Goal: Transaction & Acquisition: Purchase product/service

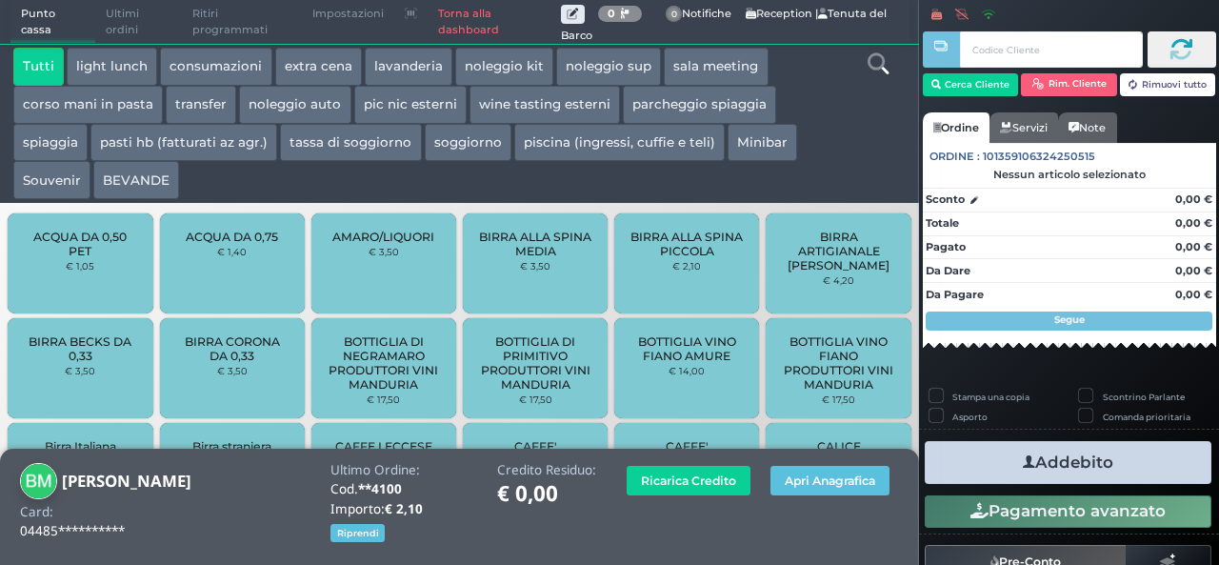
scroll to position [60, 0]
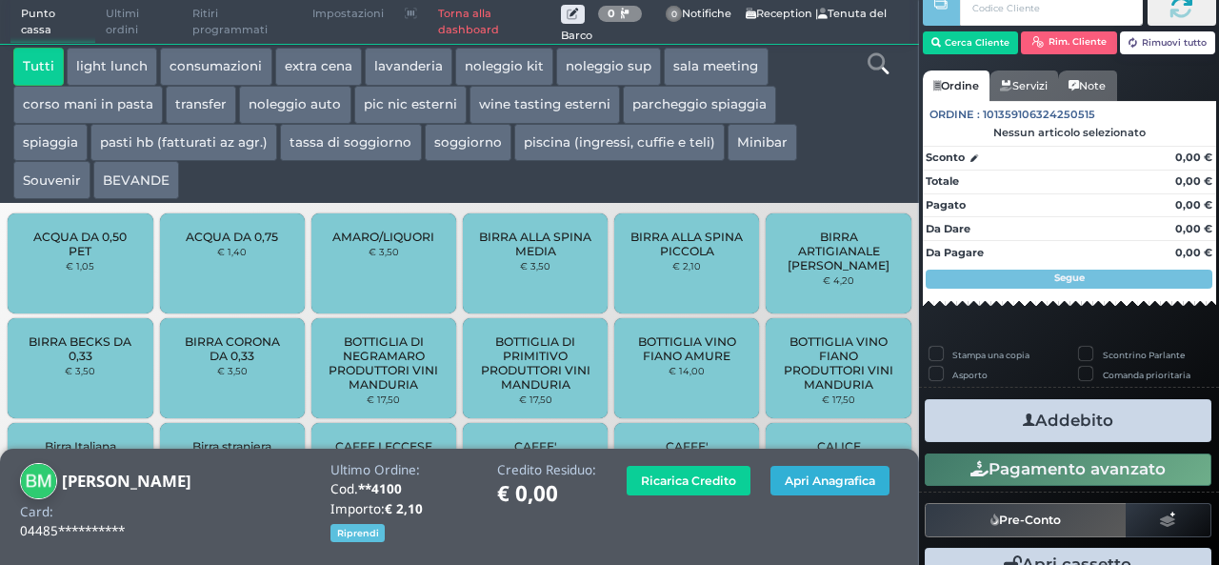
click at [805, 479] on button "Apri Anagrafica" at bounding box center [829, 481] width 119 height 30
click at [843, 484] on button "Apri Anagrafica" at bounding box center [829, 481] width 119 height 30
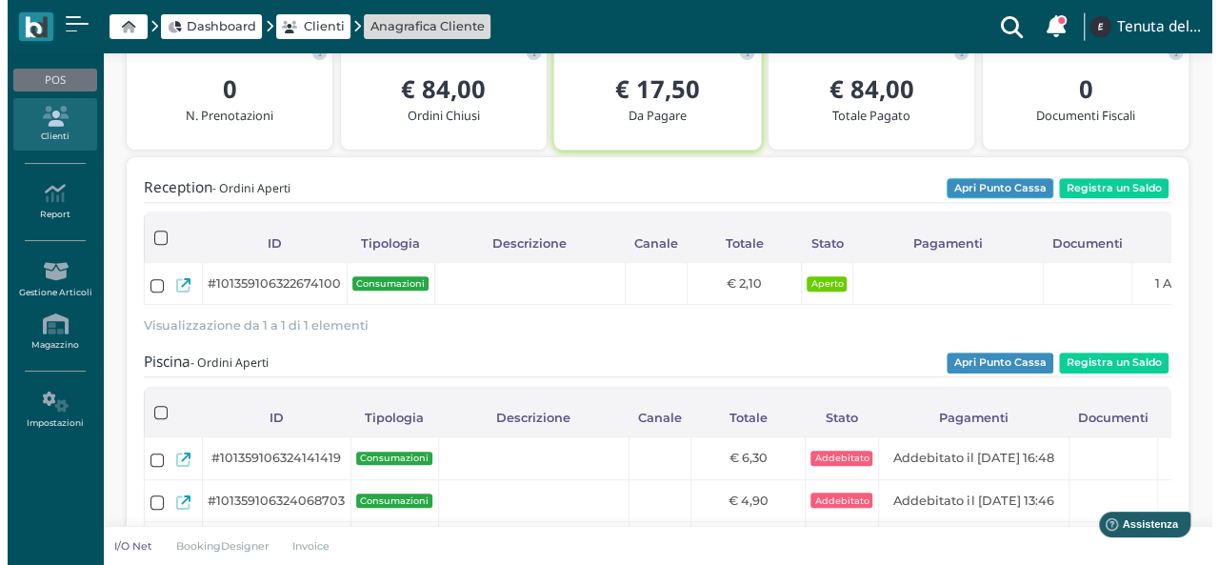
scroll to position [190, 0]
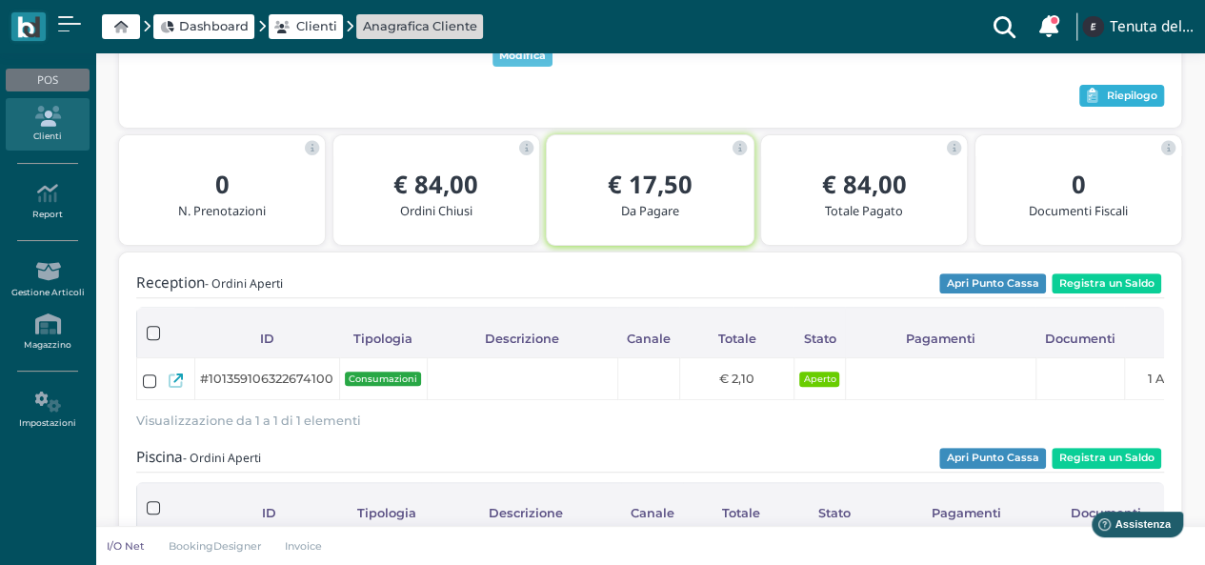
click at [1131, 97] on span "Riepilogo" at bounding box center [1132, 96] width 50 height 13
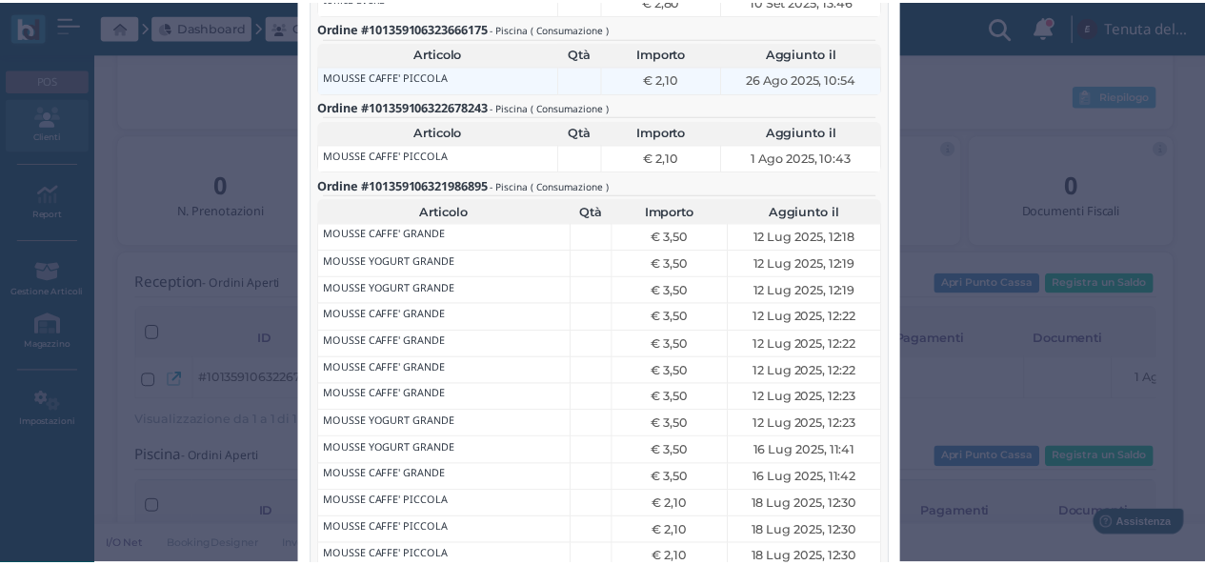
scroll to position [0, 0]
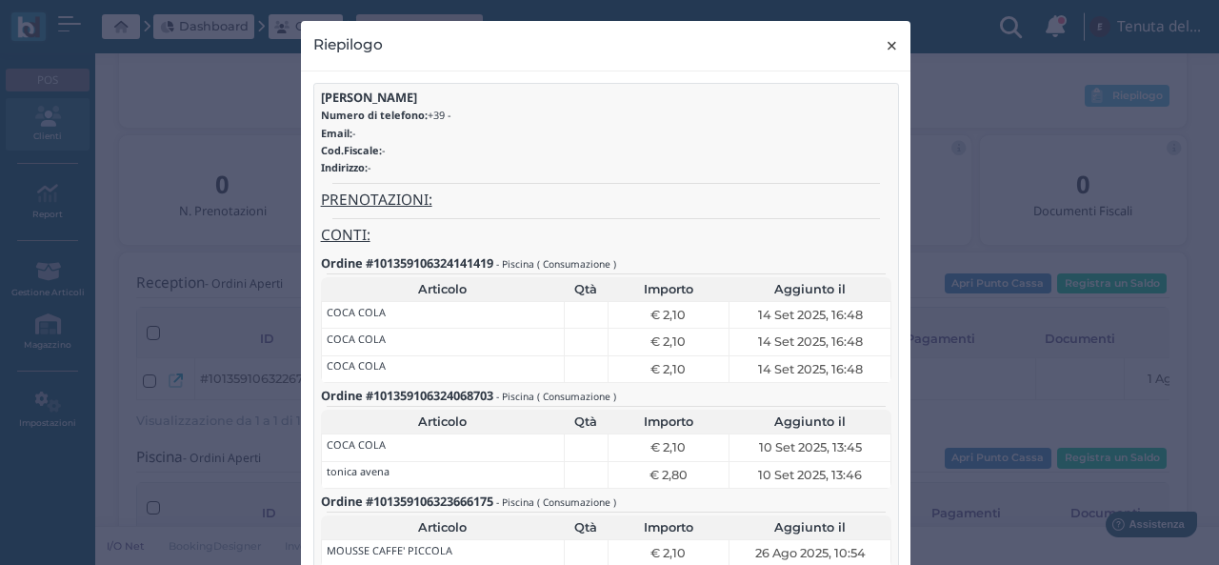
click at [885, 44] on span "×" at bounding box center [892, 45] width 14 height 25
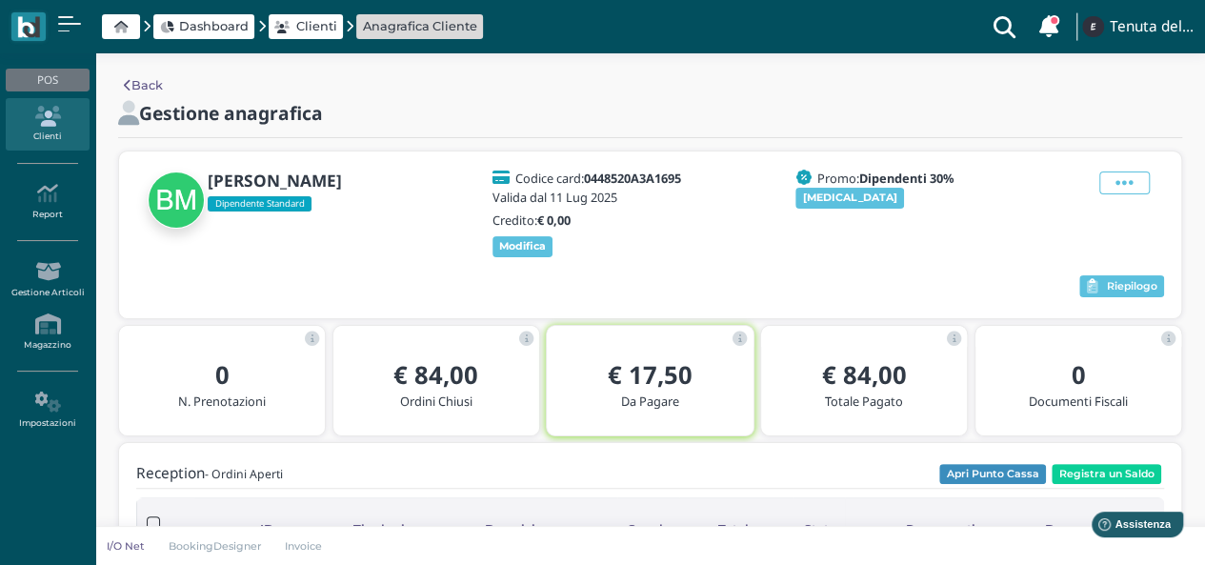
click at [65, 125] on icon at bounding box center [47, 116] width 83 height 21
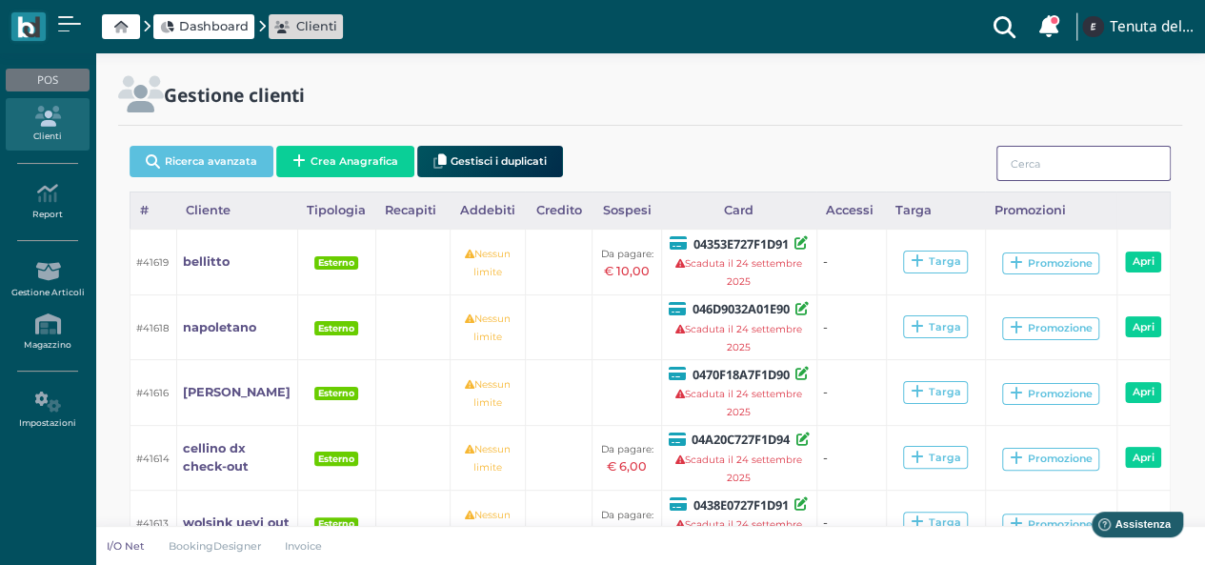
click at [1122, 169] on input "search" at bounding box center [1083, 163] width 174 height 35
click at [1122, 169] on input "f" at bounding box center [1083, 163] width 174 height 35
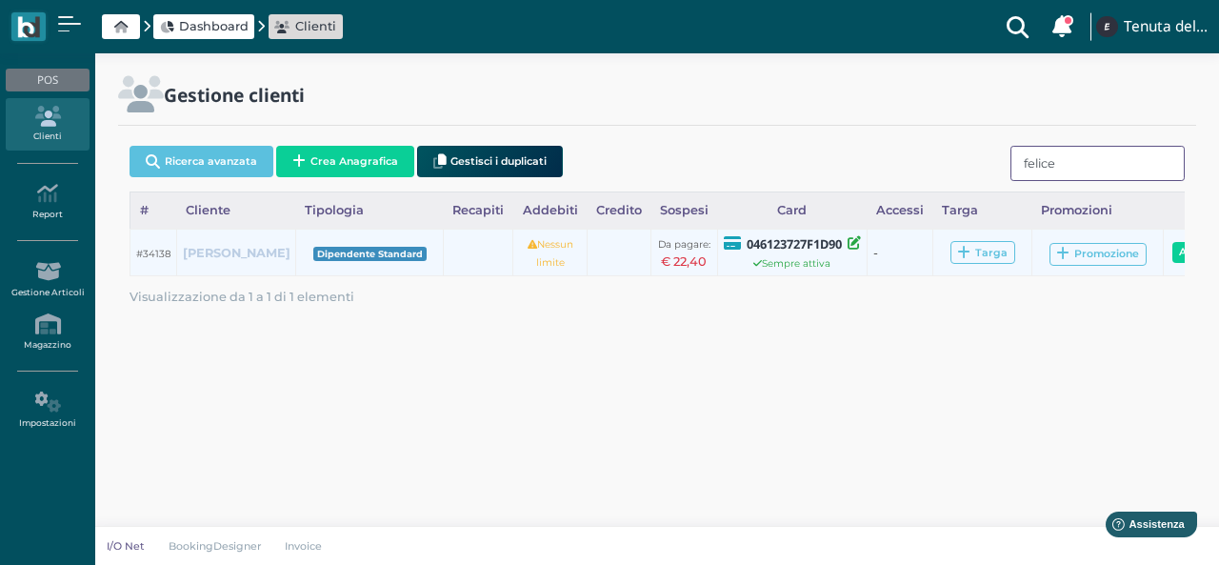
type input "felice"
click at [212, 254] on b "felice pappadà" at bounding box center [237, 253] width 108 height 14
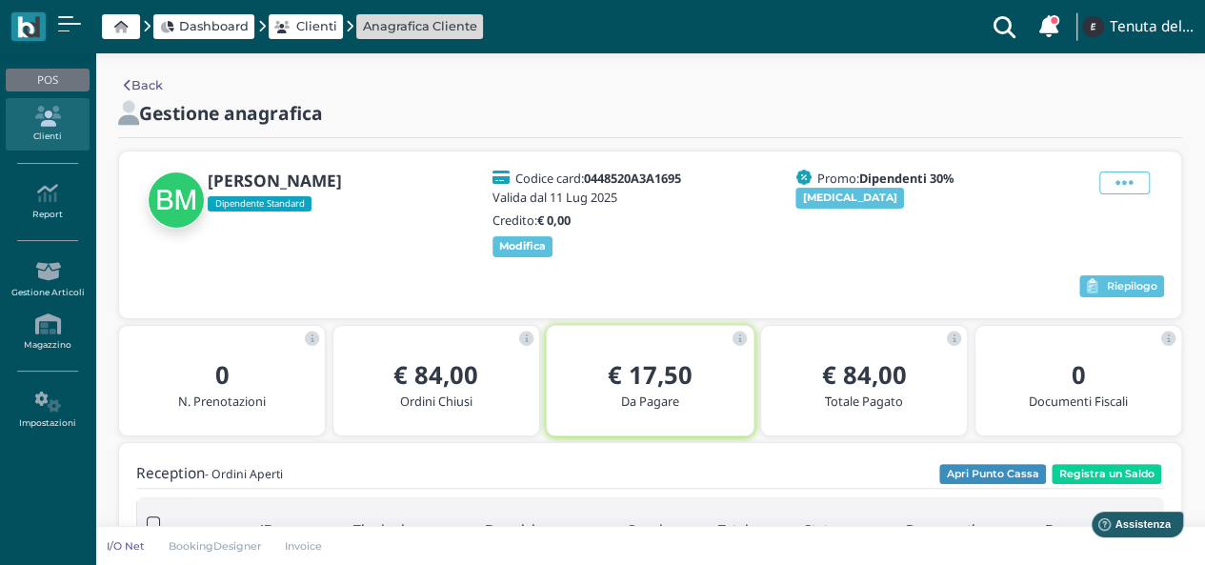
scroll to position [190, 0]
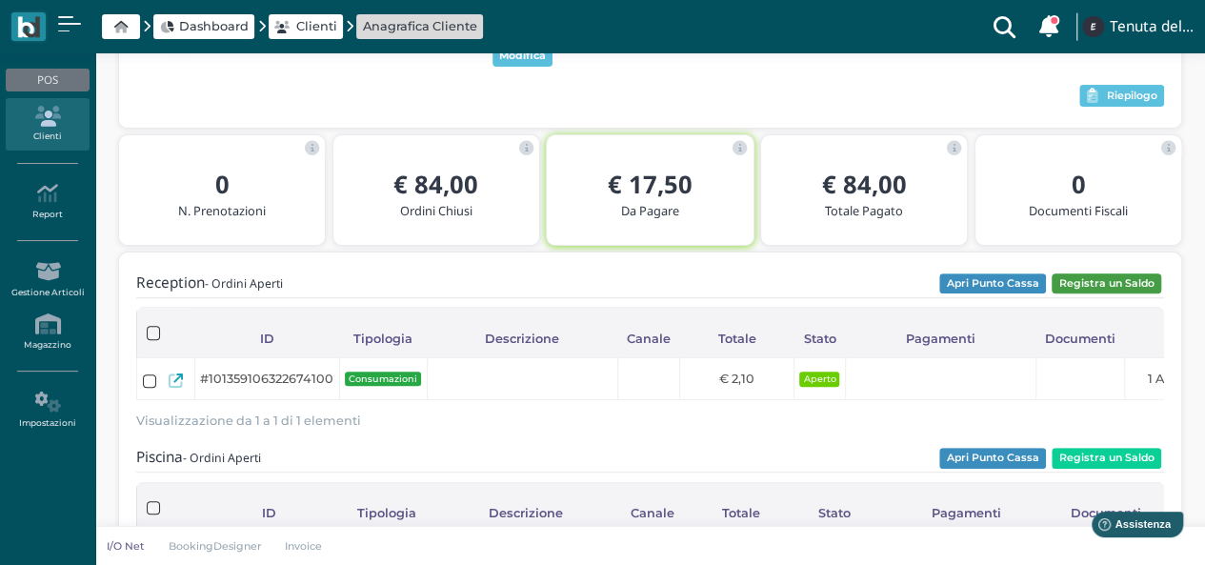
click at [1120, 285] on button "Registra un Saldo" at bounding box center [1106, 283] width 110 height 21
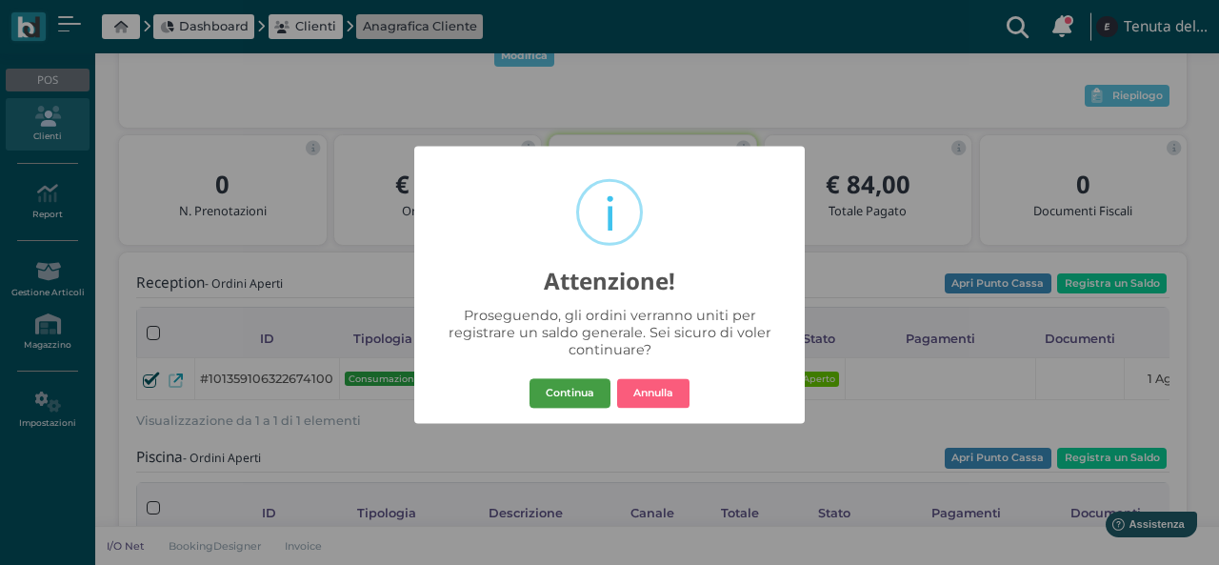
click at [577, 393] on button "Continua" at bounding box center [569, 393] width 81 height 30
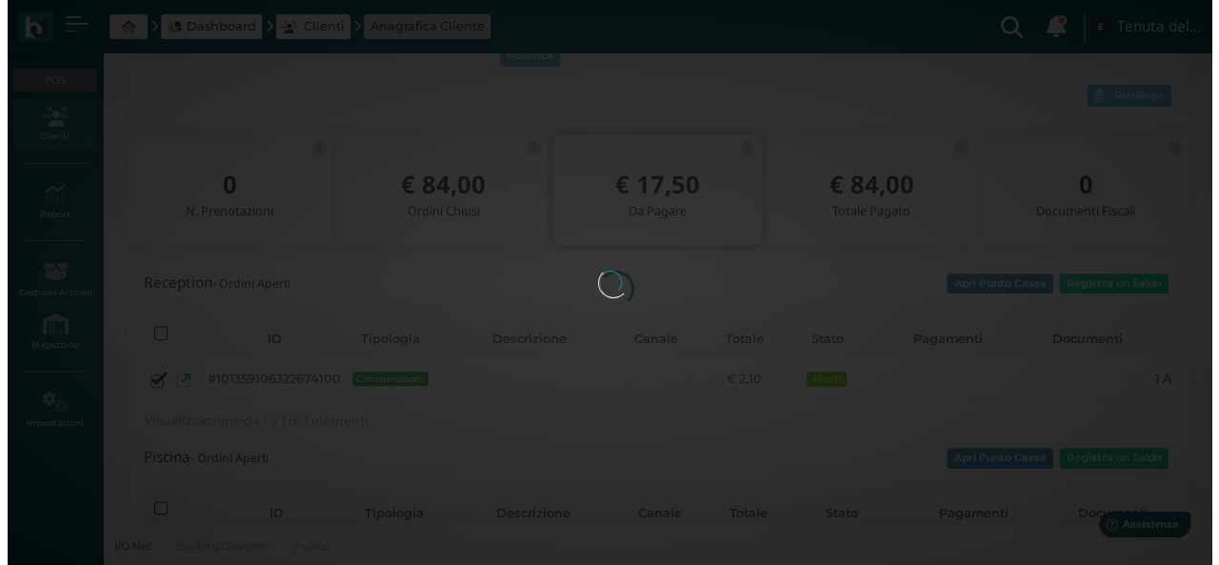
scroll to position [0, 0]
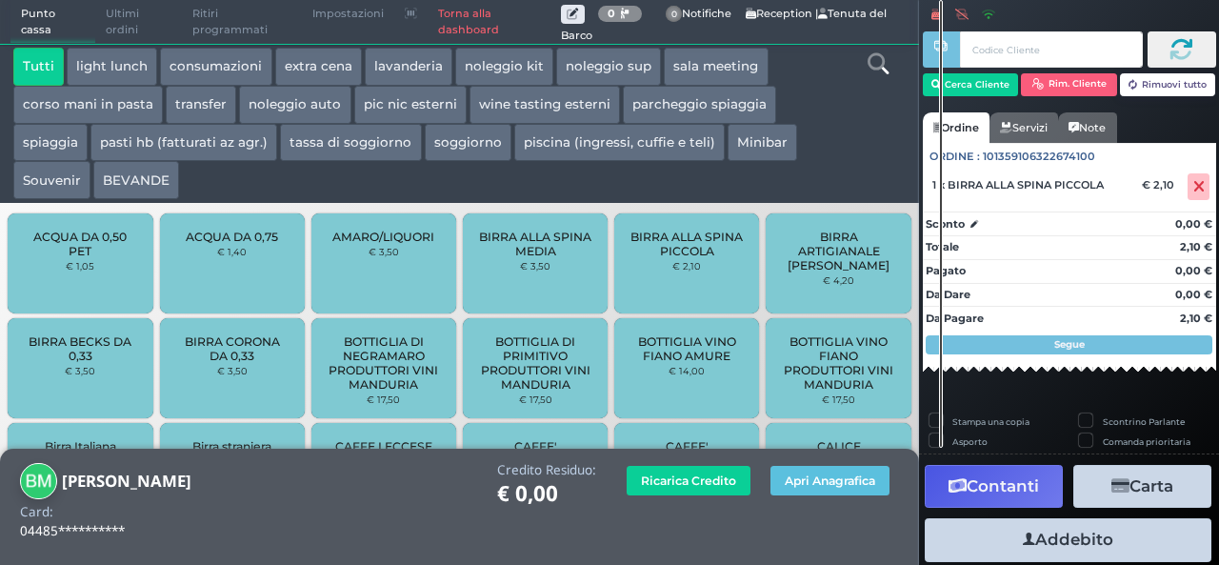
click at [1011, 484] on button "Contanti" at bounding box center [994, 486] width 138 height 43
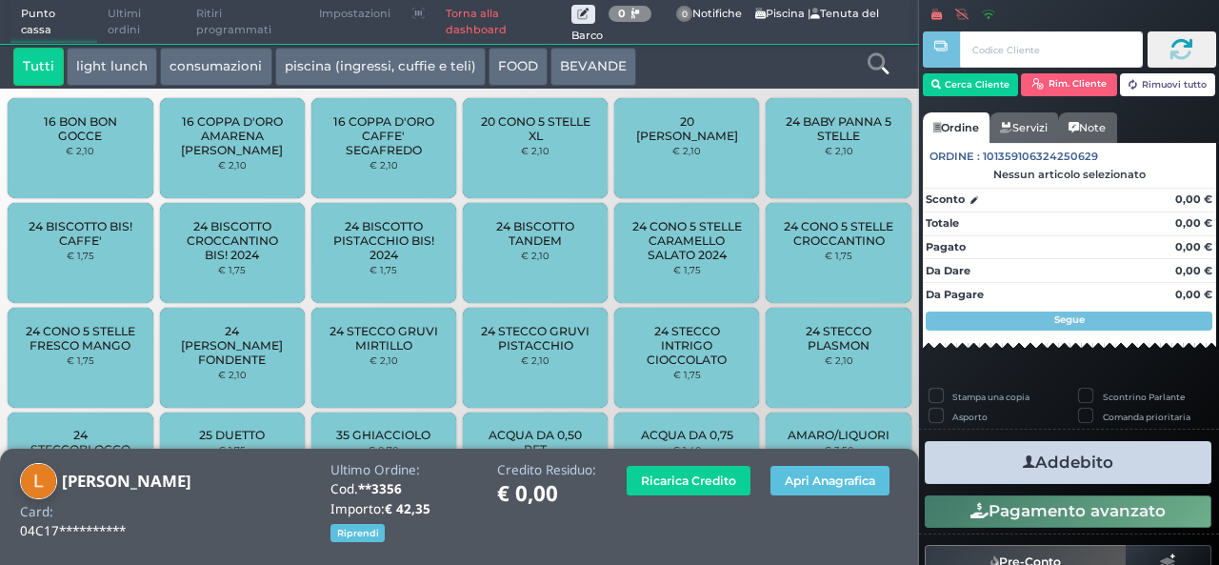
click at [487, 22] on link "Torna alla dashboard" at bounding box center [503, 22] width 136 height 43
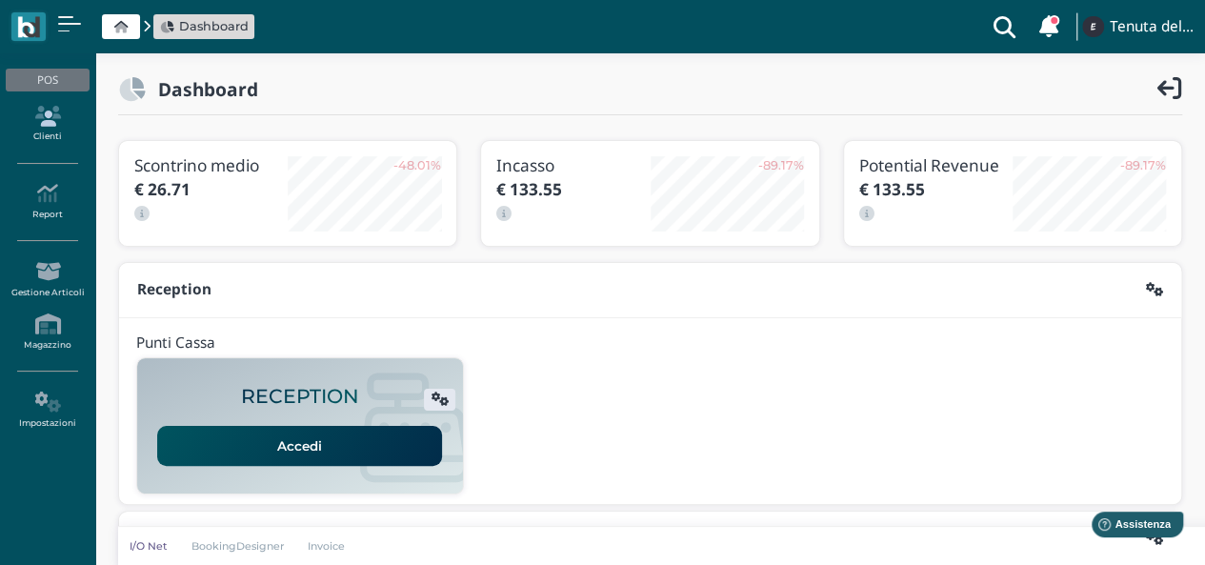
click at [39, 114] on icon at bounding box center [47, 116] width 83 height 21
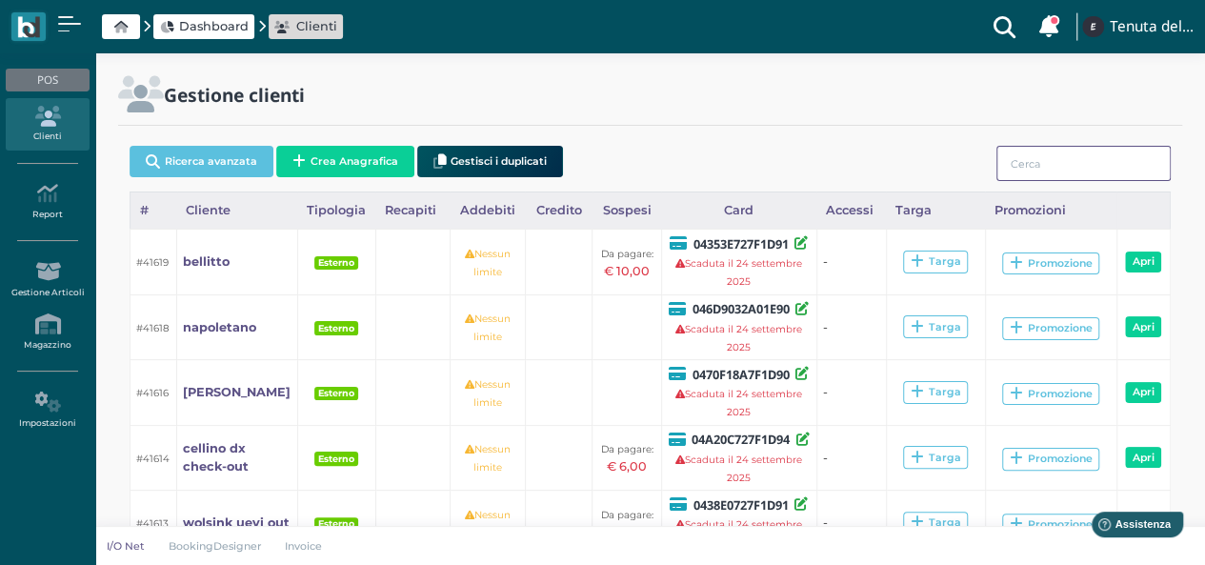
click at [1039, 168] on input "search" at bounding box center [1083, 163] width 174 height 35
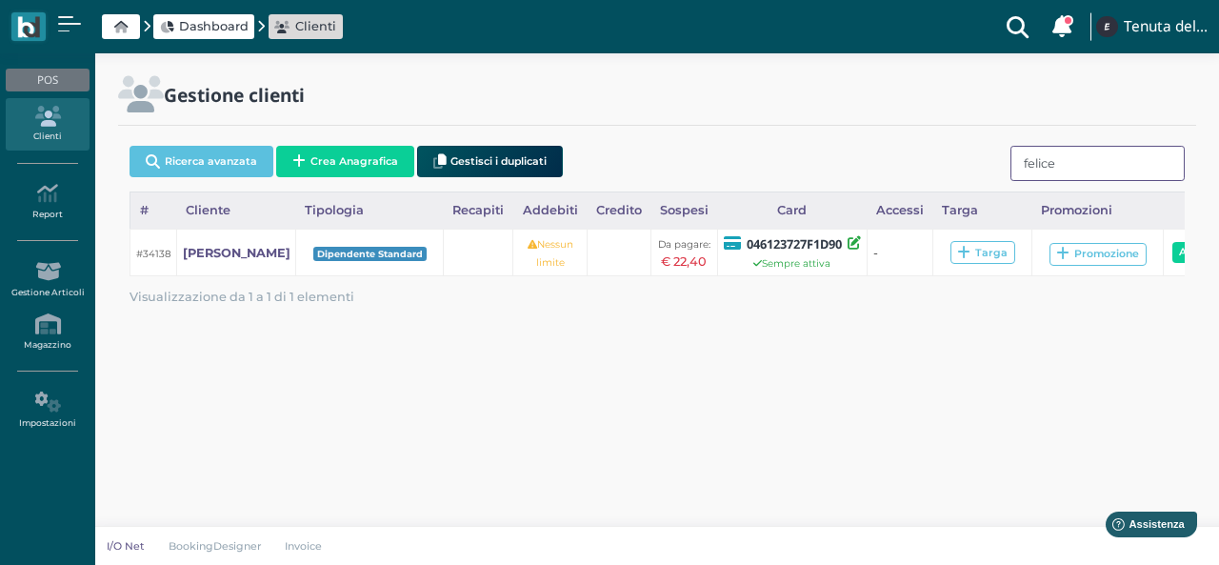
type input "felice"
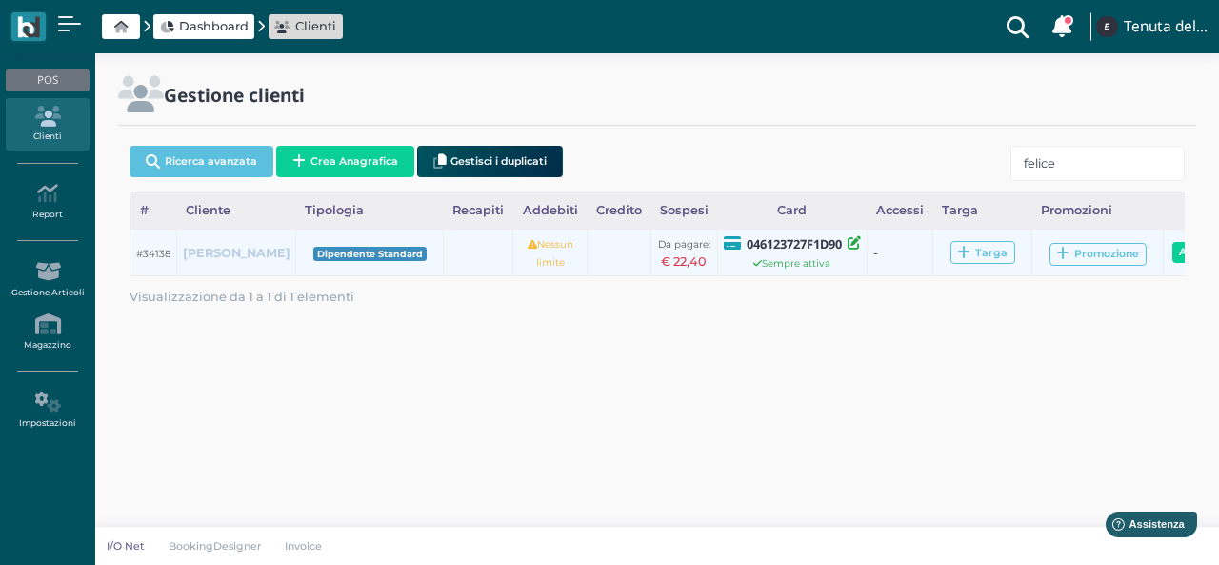
click at [206, 260] on b "felice pappadà" at bounding box center [237, 253] width 108 height 14
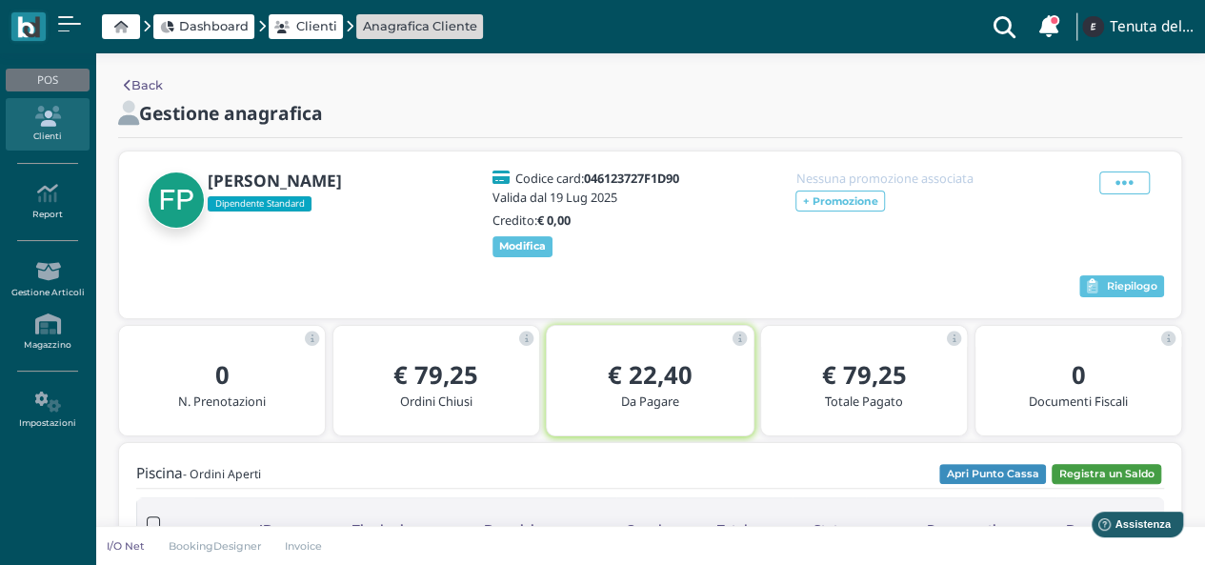
click at [1097, 469] on button "Registra un Saldo" at bounding box center [1106, 474] width 110 height 21
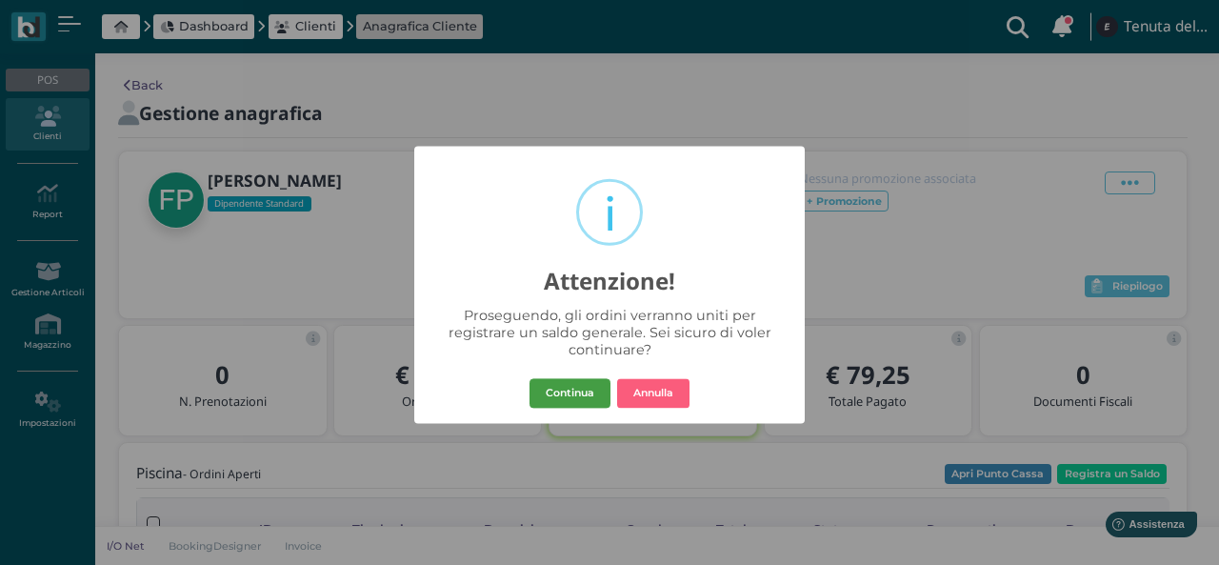
click at [568, 395] on button "Continua" at bounding box center [569, 393] width 81 height 30
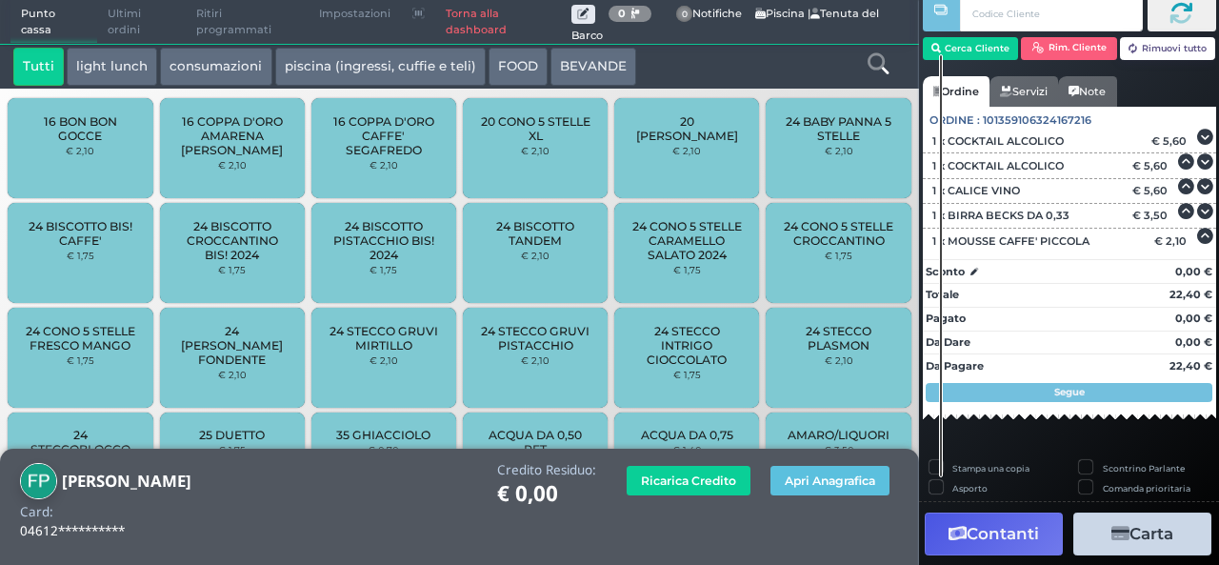
scroll to position [109, 0]
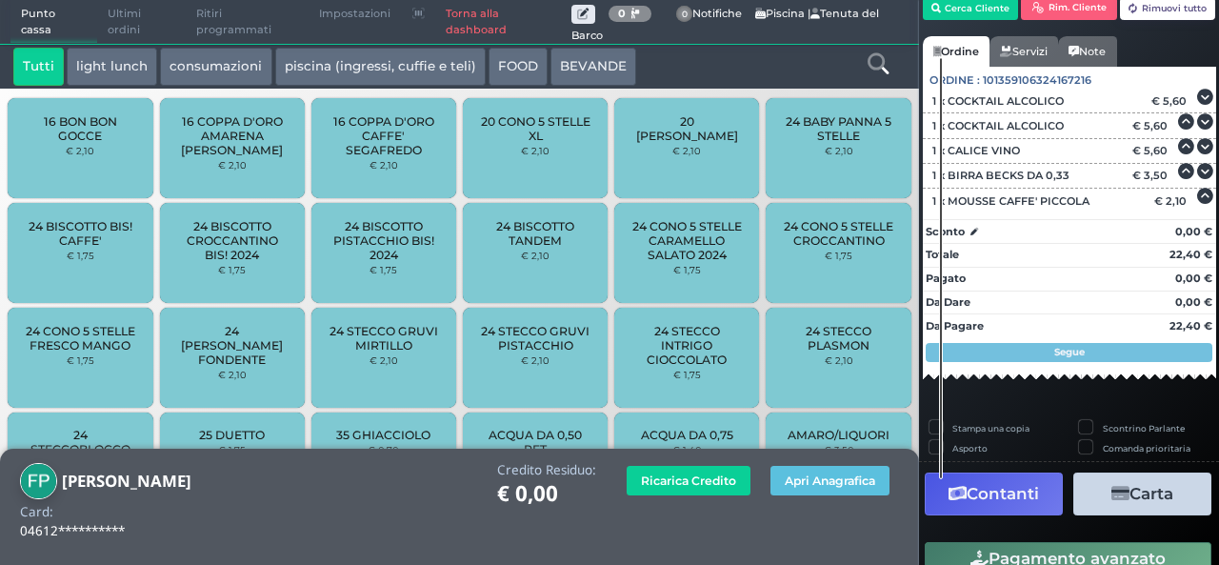
click at [1013, 497] on button "Contanti" at bounding box center [994, 493] width 138 height 43
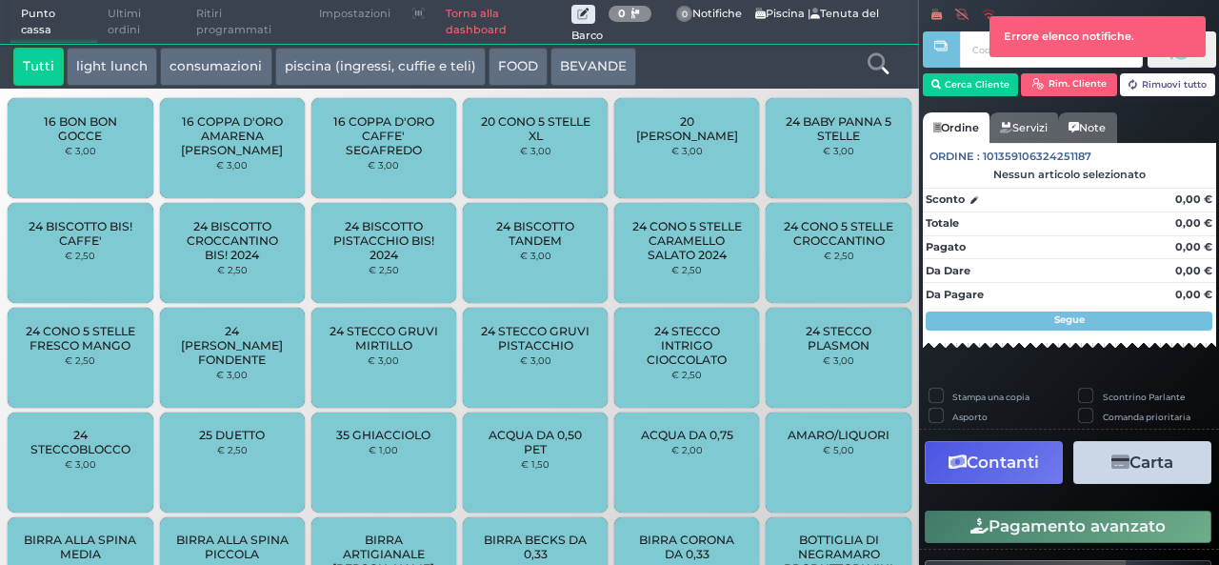
click at [516, 62] on button "FOOD" at bounding box center [518, 67] width 59 height 38
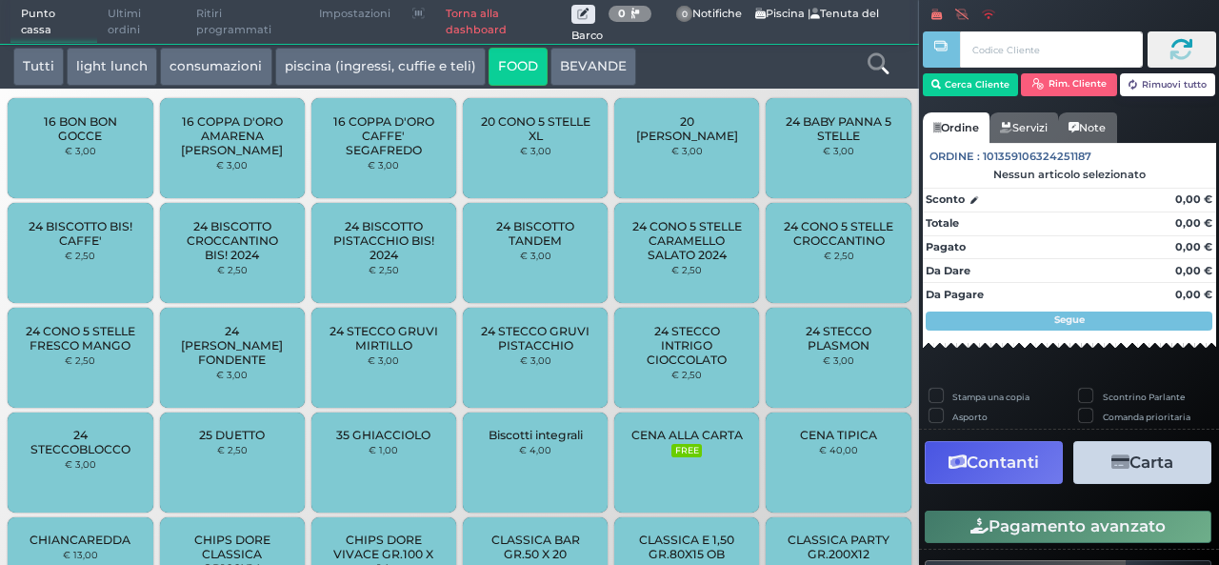
click at [872, 66] on icon at bounding box center [878, 63] width 21 height 21
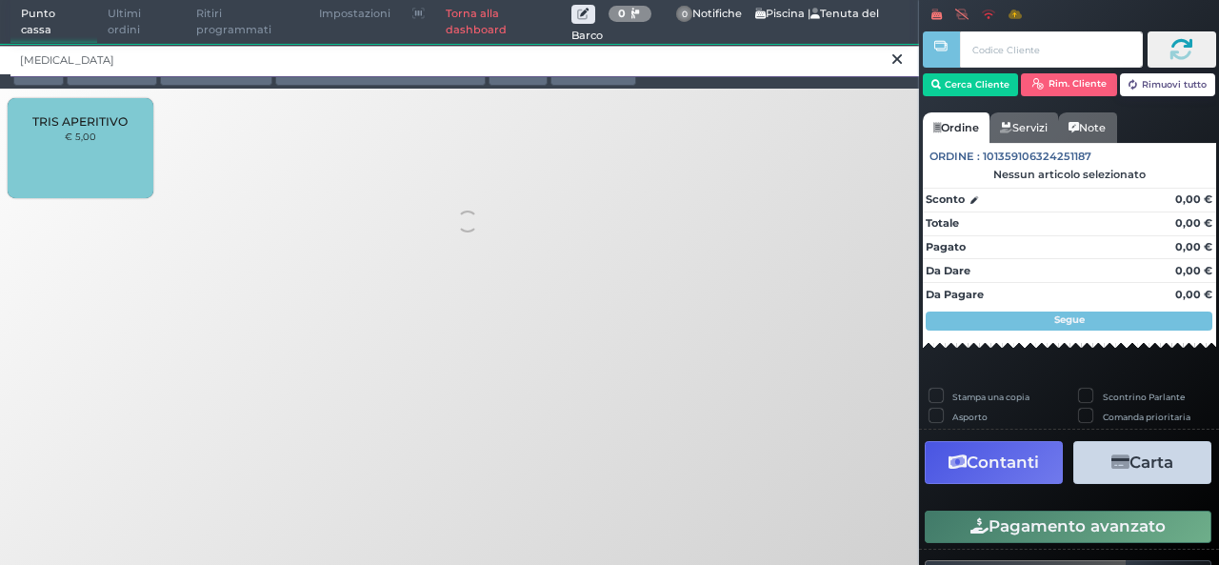
type input "tris"
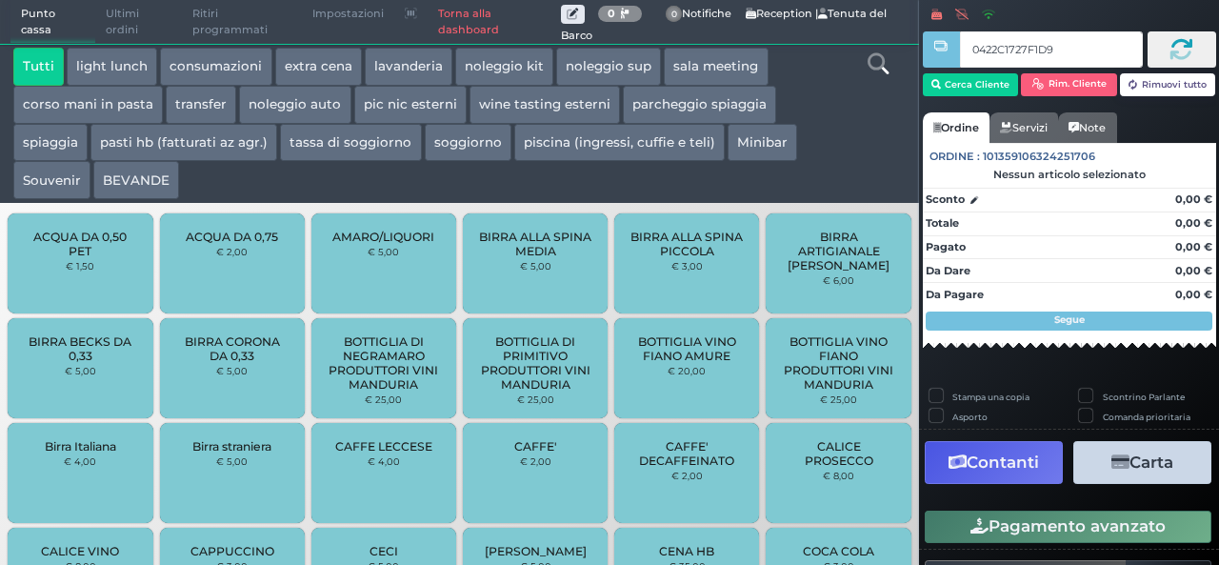
type input "0422C1727F1D90"
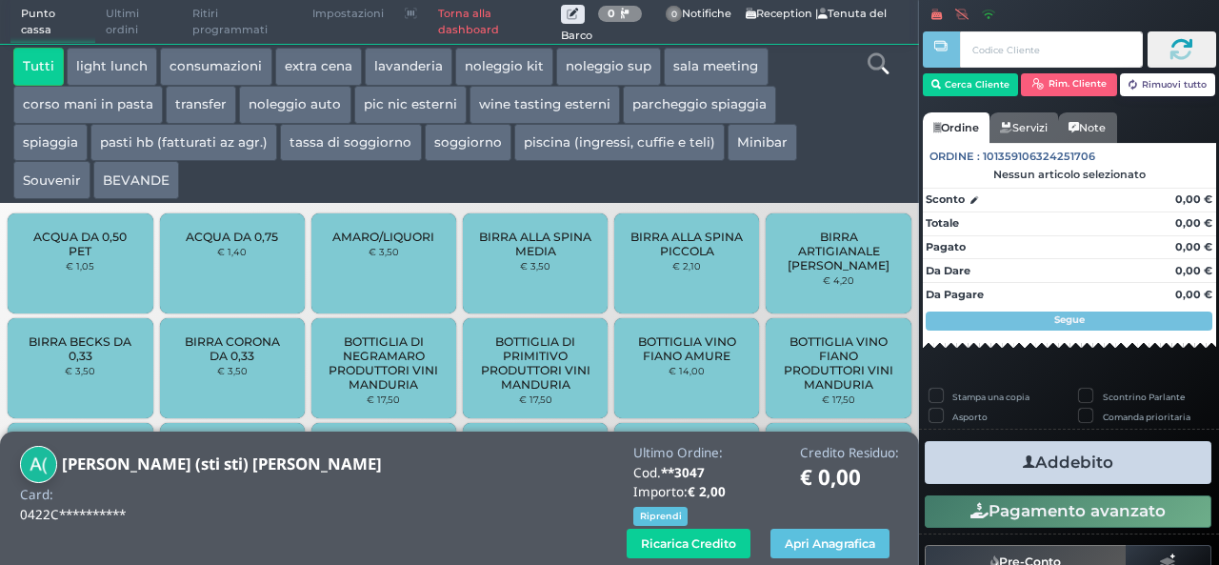
click at [875, 66] on icon at bounding box center [878, 63] width 21 height 21
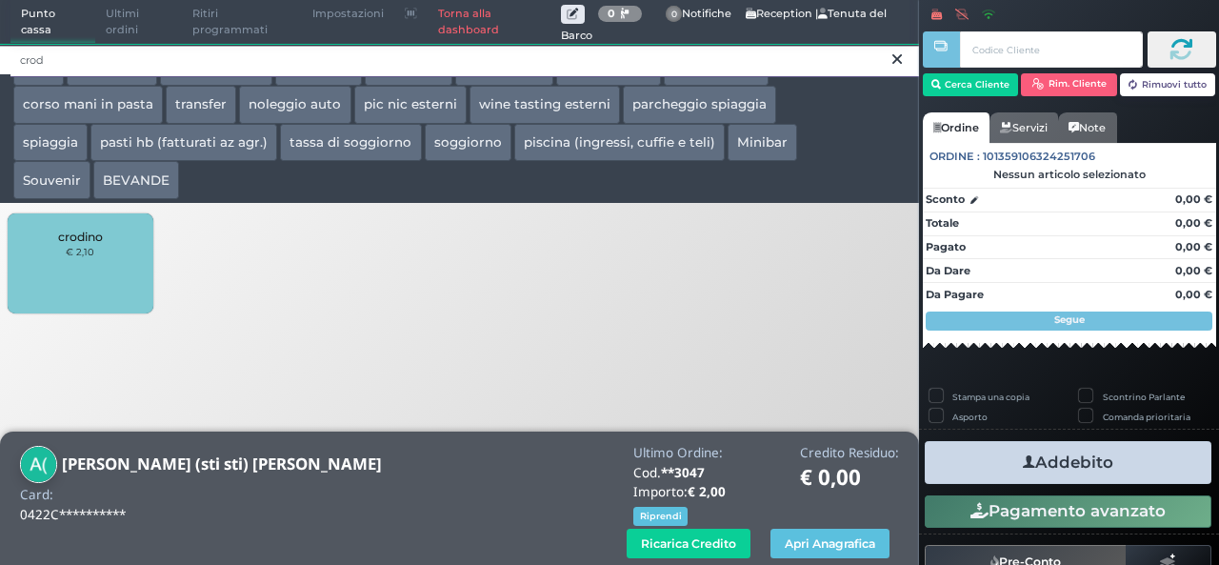
type input "crod"
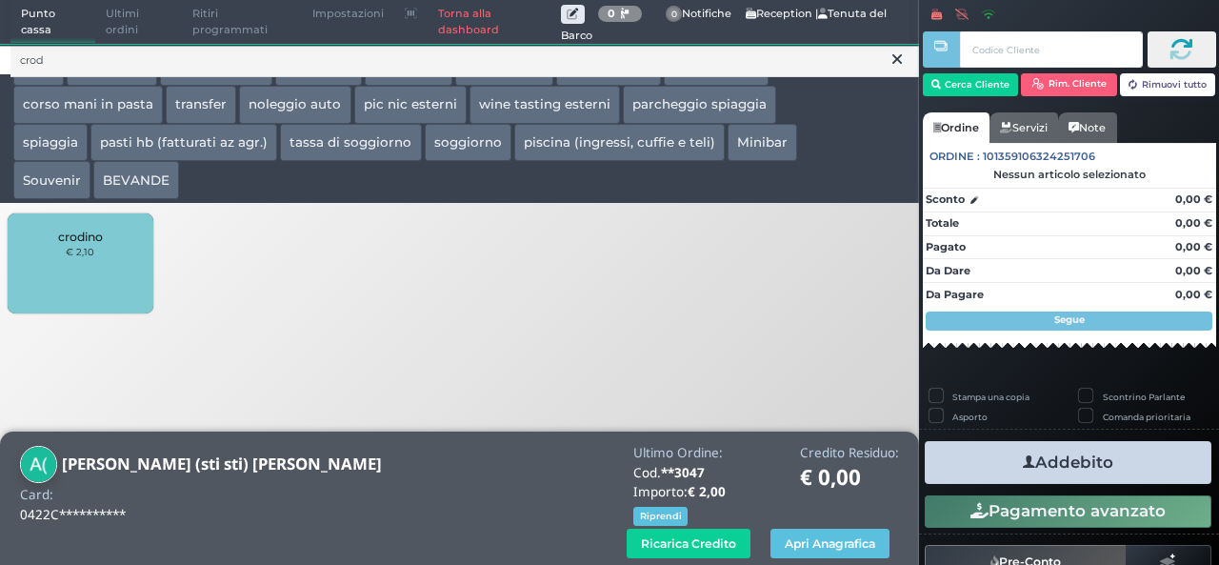
click at [58, 286] on div "crodino € 2,10" at bounding box center [80, 263] width 145 height 100
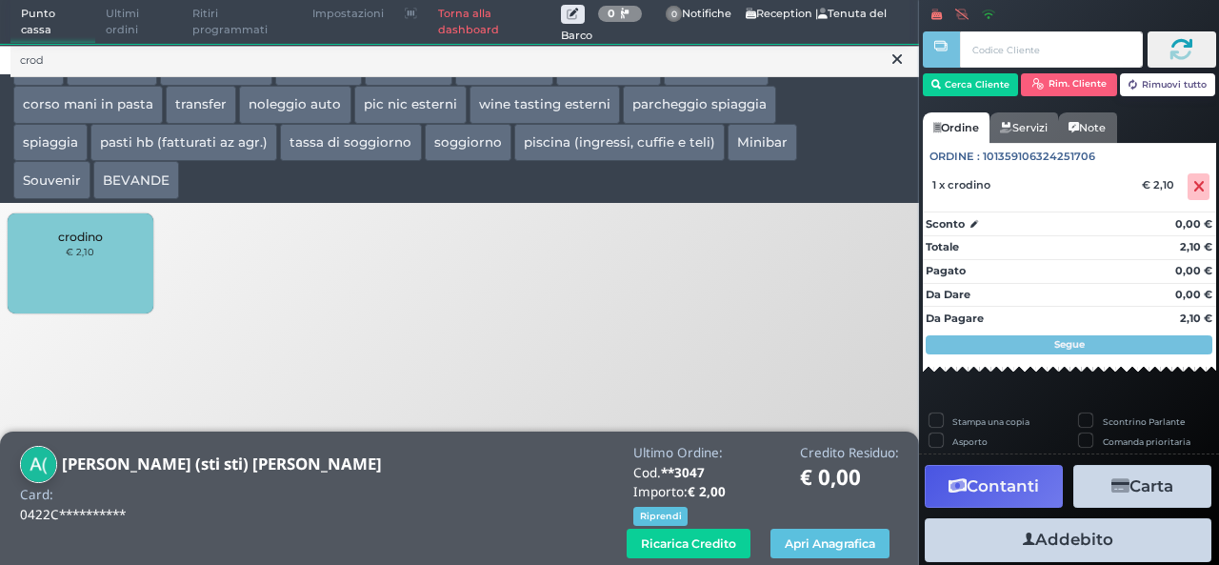
click at [58, 286] on div "crodino € 2,10" at bounding box center [80, 263] width 145 height 100
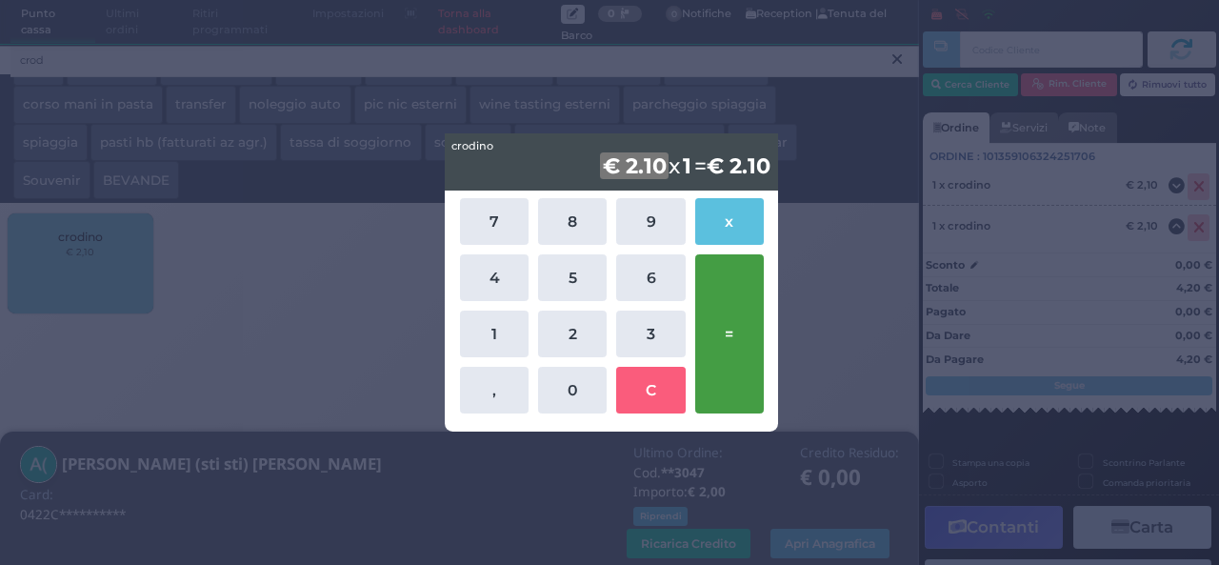
click at [719, 346] on button "=" at bounding box center [729, 333] width 69 height 159
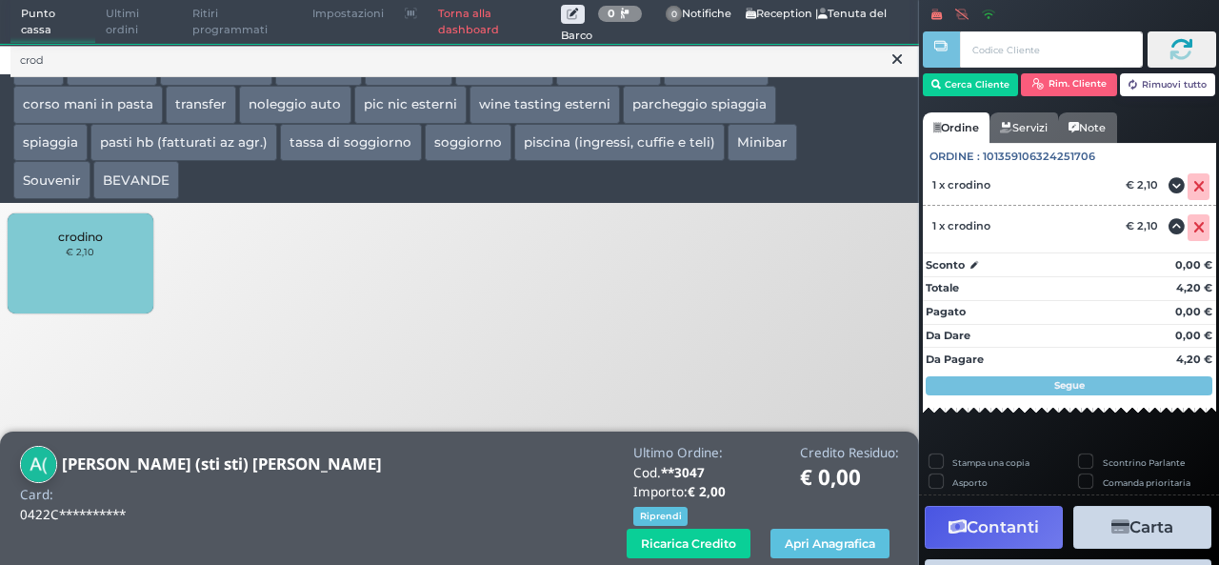
click at [103, 279] on div "crodino € 2,10" at bounding box center [80, 263] width 145 height 100
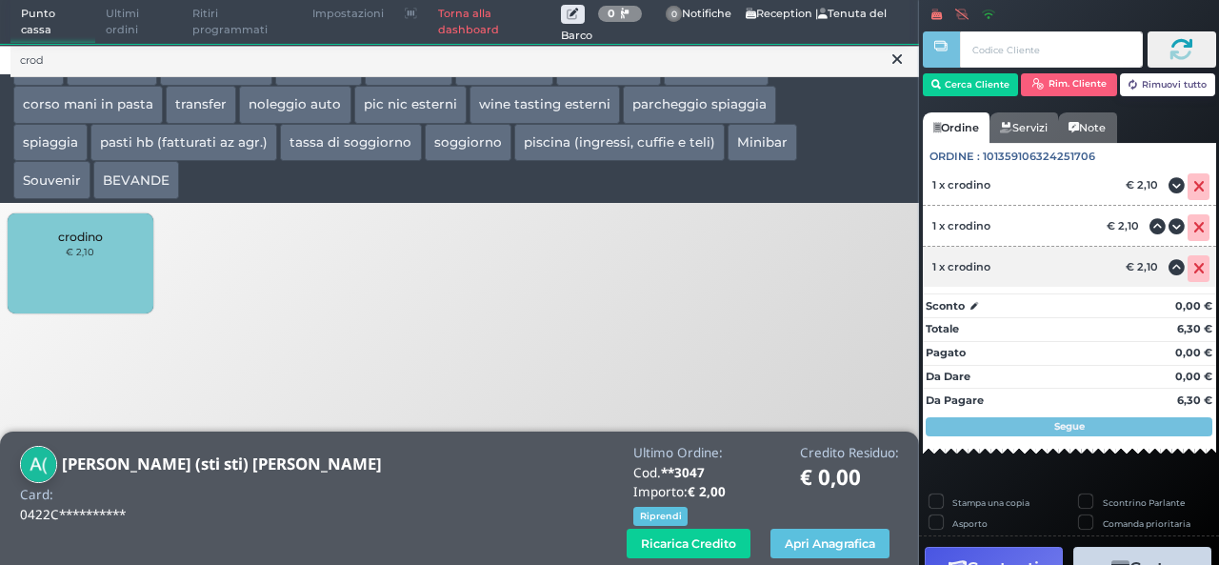
click at [1193, 269] on icon at bounding box center [1198, 269] width 11 height 1
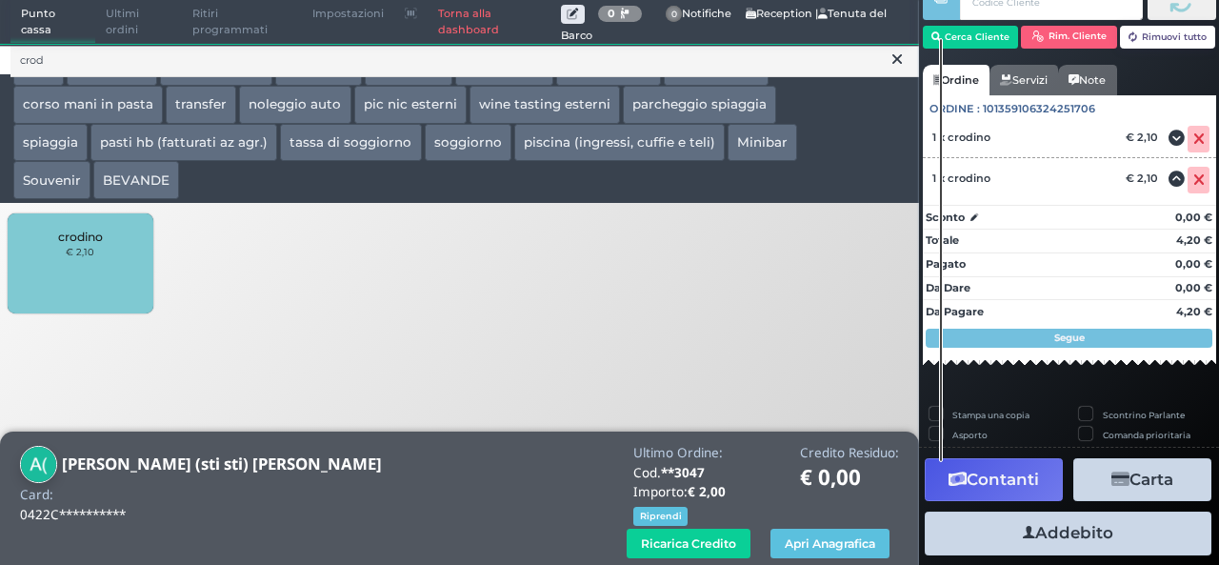
scroll to position [72, 0]
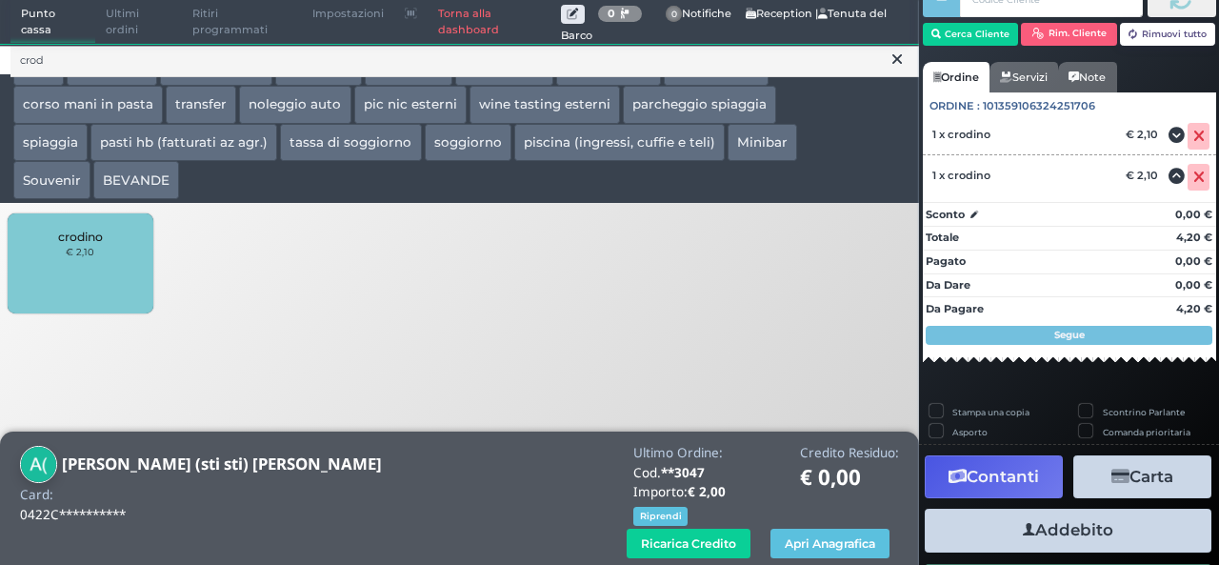
click at [1097, 533] on button "Addebito" at bounding box center [1068, 530] width 287 height 43
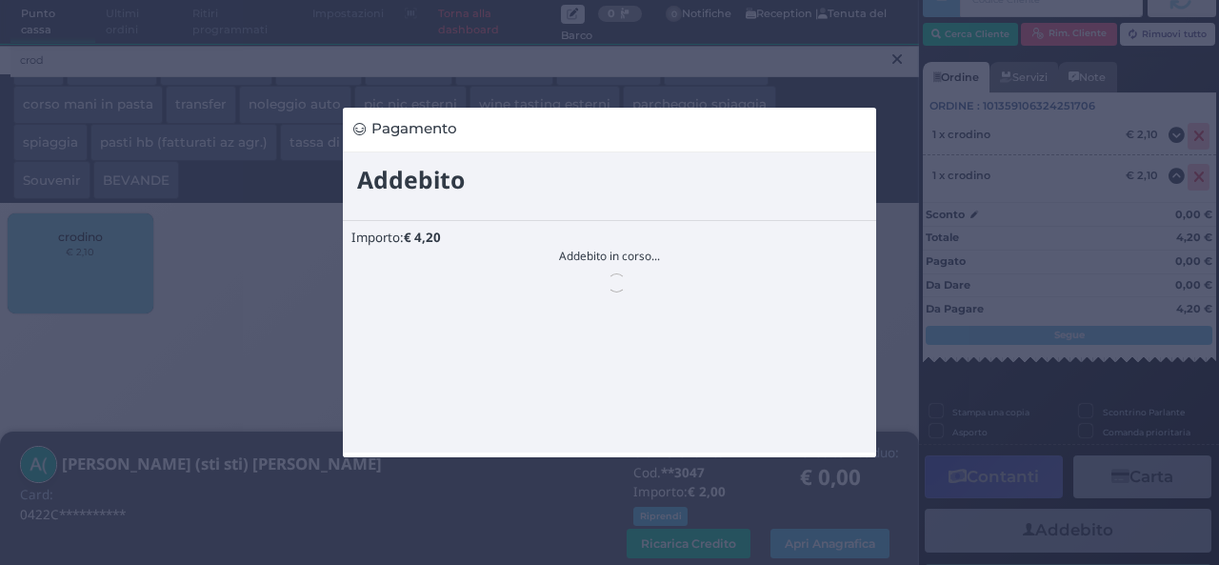
scroll to position [0, 0]
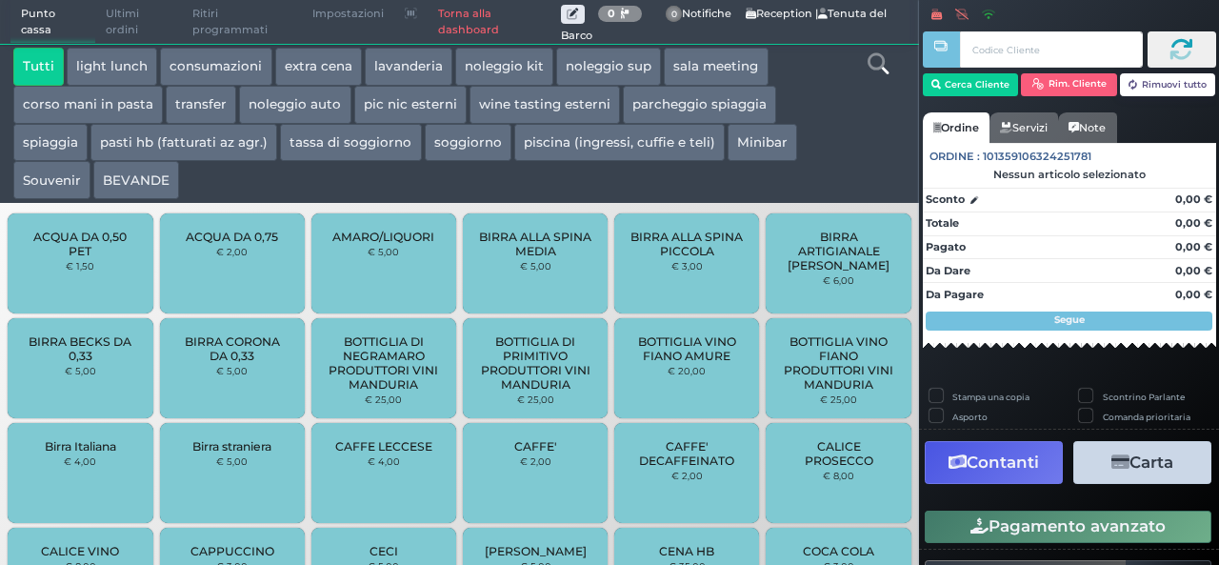
click at [880, 70] on icon at bounding box center [878, 63] width 21 height 21
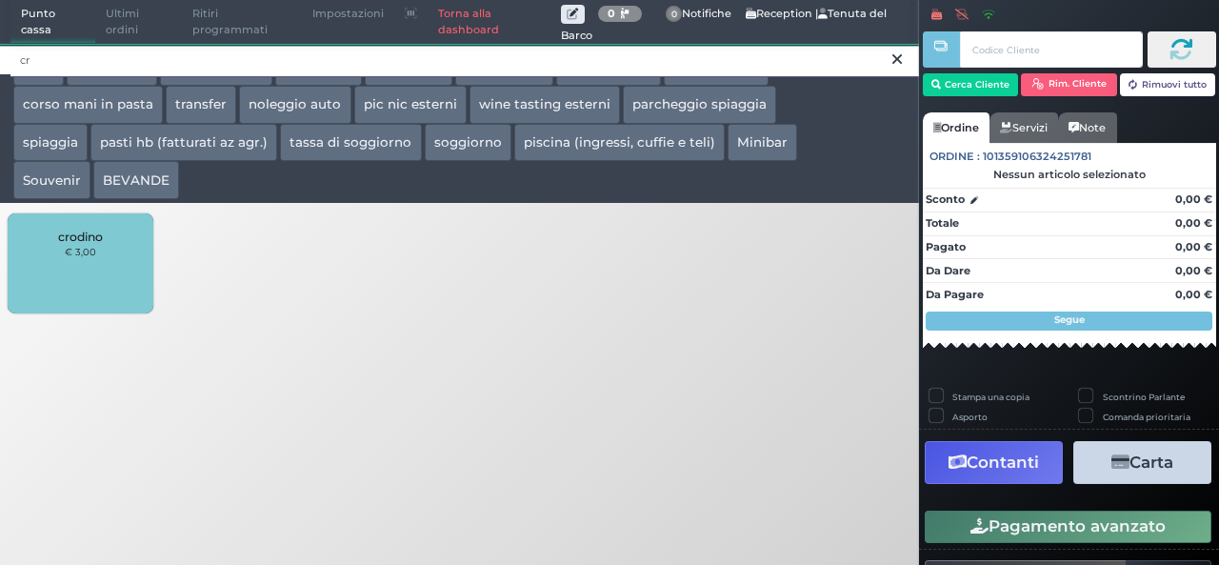
type input "c"
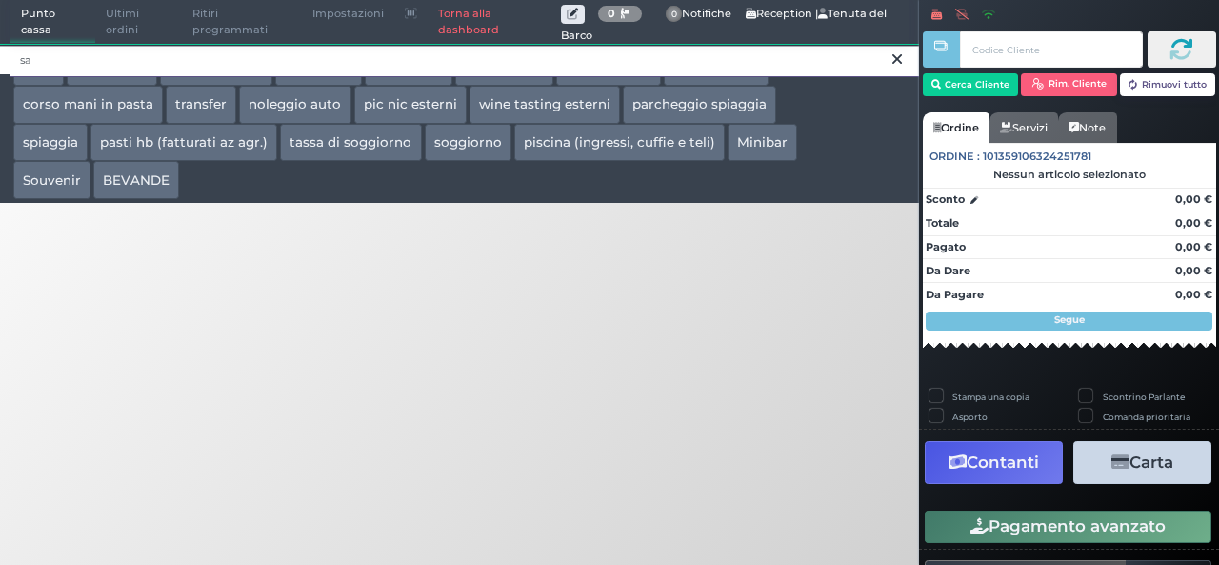
type input "s"
click at [364, 60] on input "san carlo" at bounding box center [464, 60] width 908 height 33
type input "s"
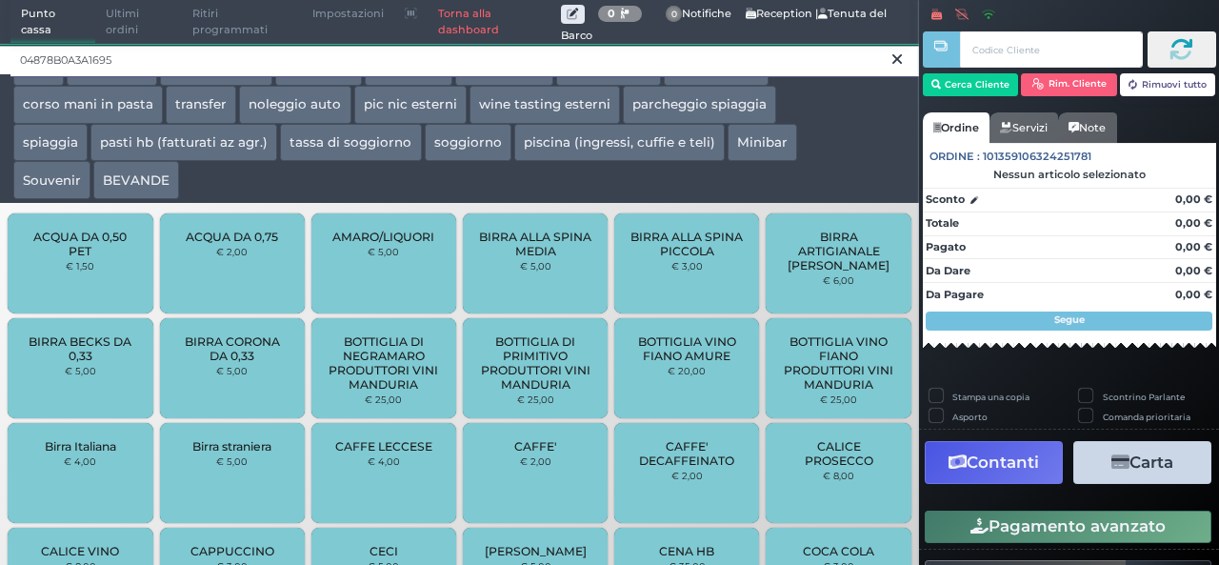
type input "04878B0A3A1695"
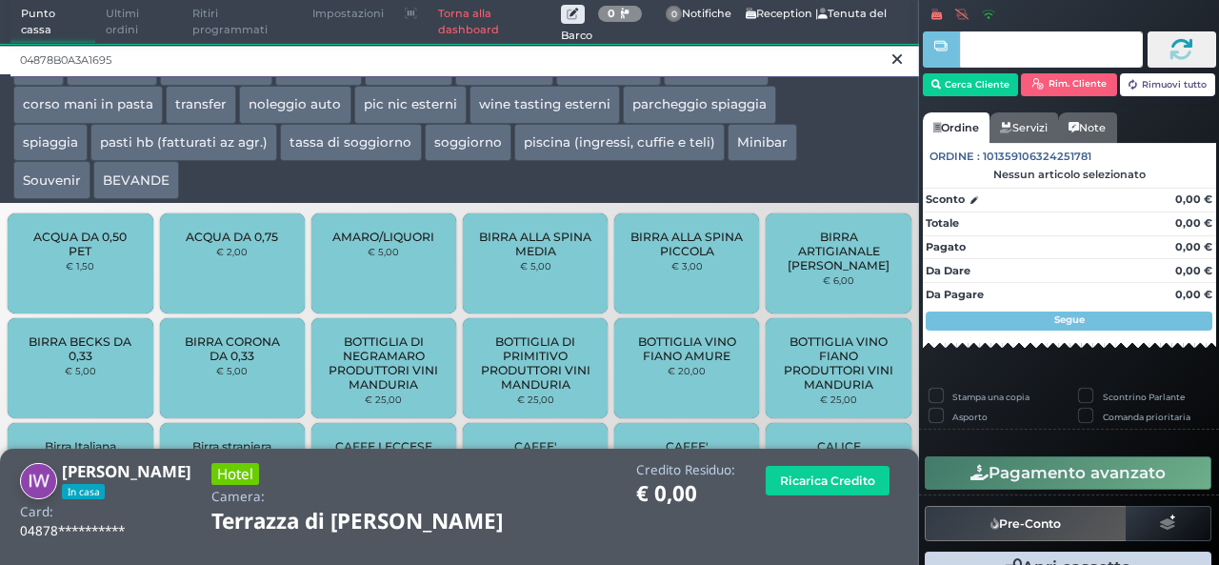
click at [291, 58] on input "04878B0A3A1695" at bounding box center [464, 60] width 908 height 33
type input "0"
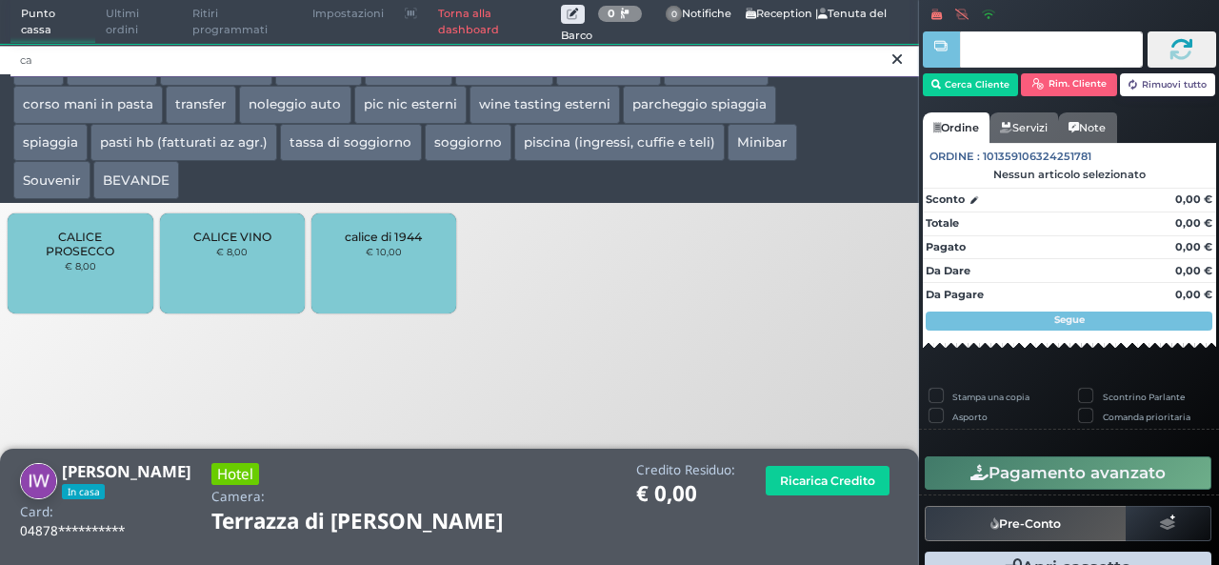
type input "c"
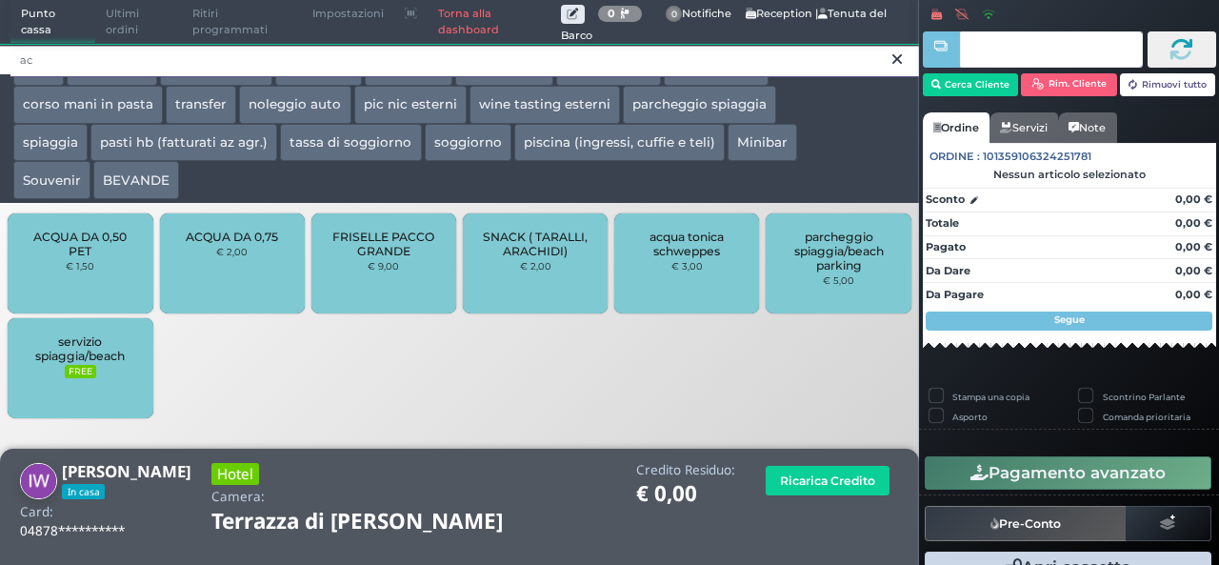
type input "a"
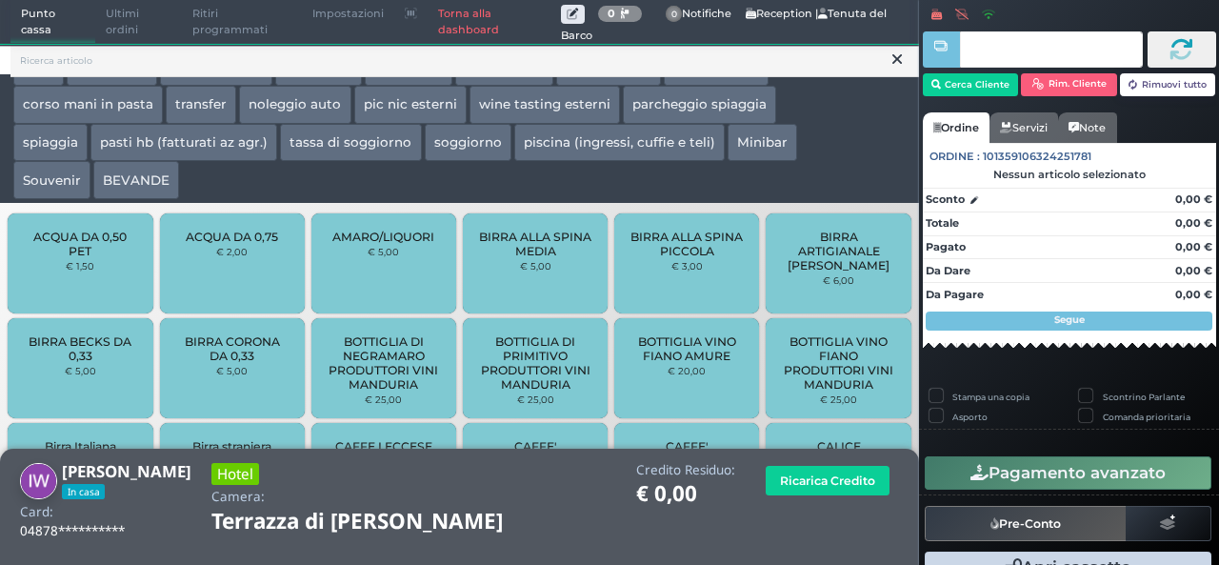
click at [901, 62] on icon at bounding box center [897, 59] width 10 height 19
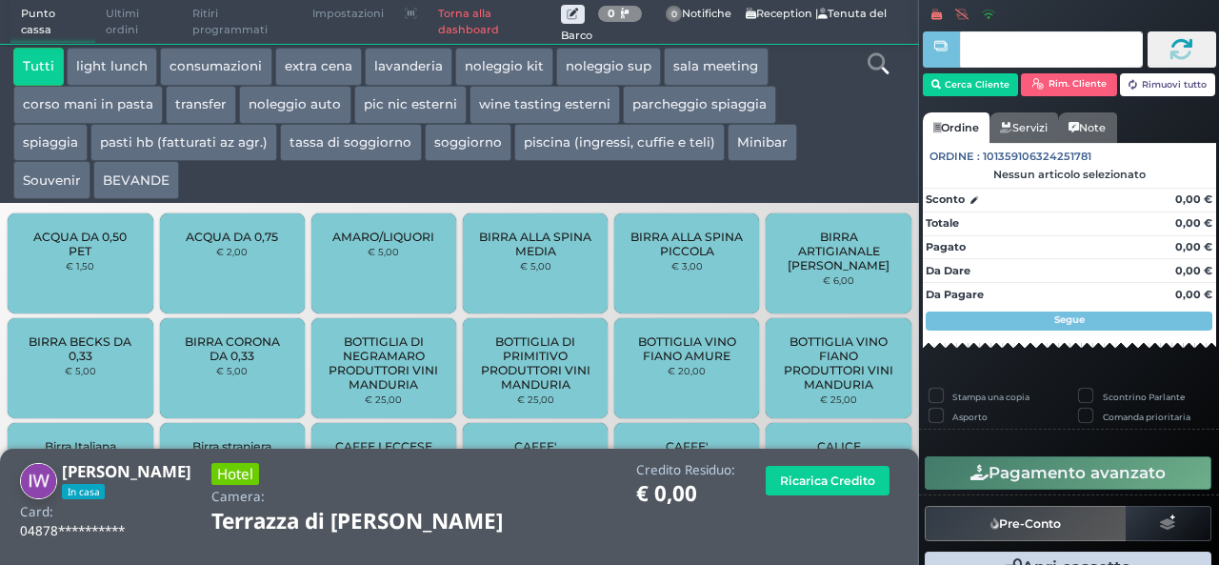
click at [139, 66] on button "light lunch" at bounding box center [112, 67] width 90 height 38
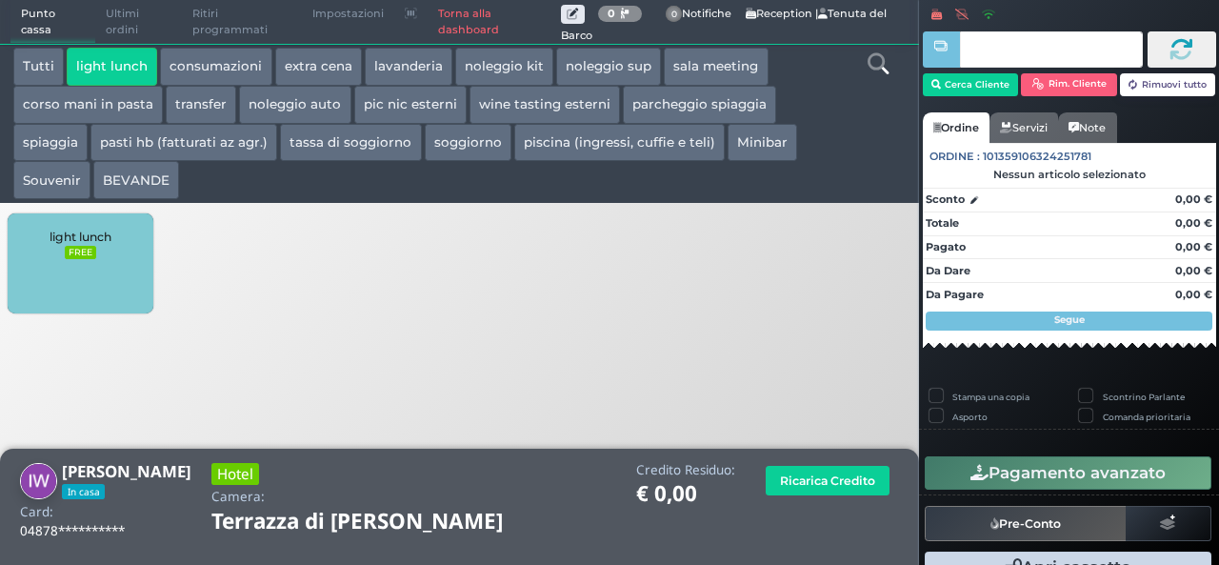
click at [70, 273] on div "light lunch FREE" at bounding box center [80, 263] width 145 height 100
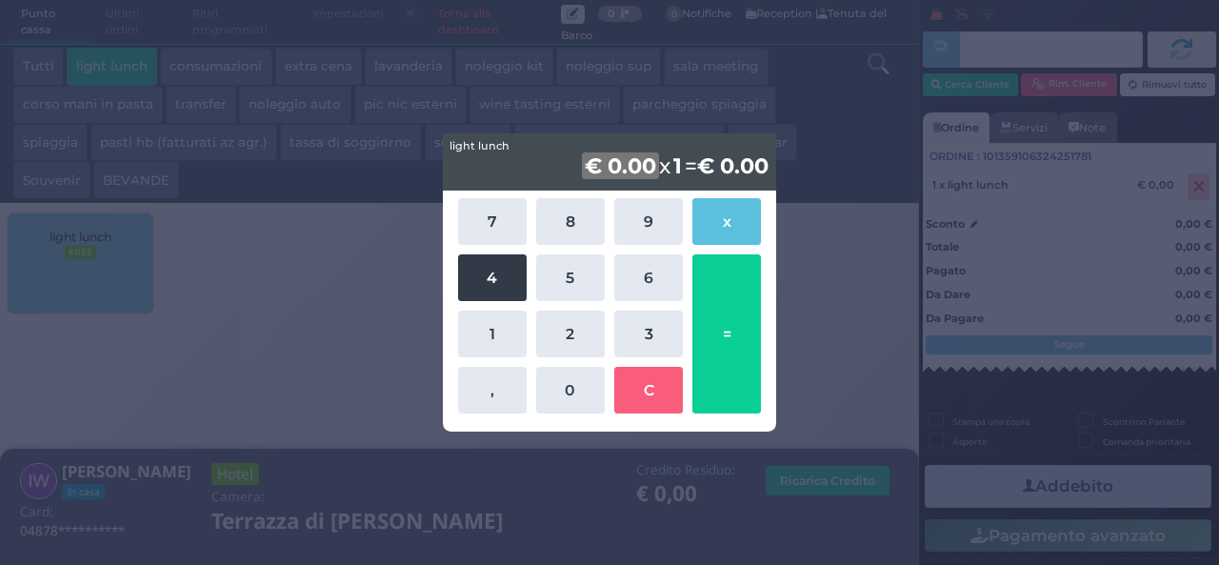
click at [478, 286] on button "4" at bounding box center [492, 277] width 69 height 47
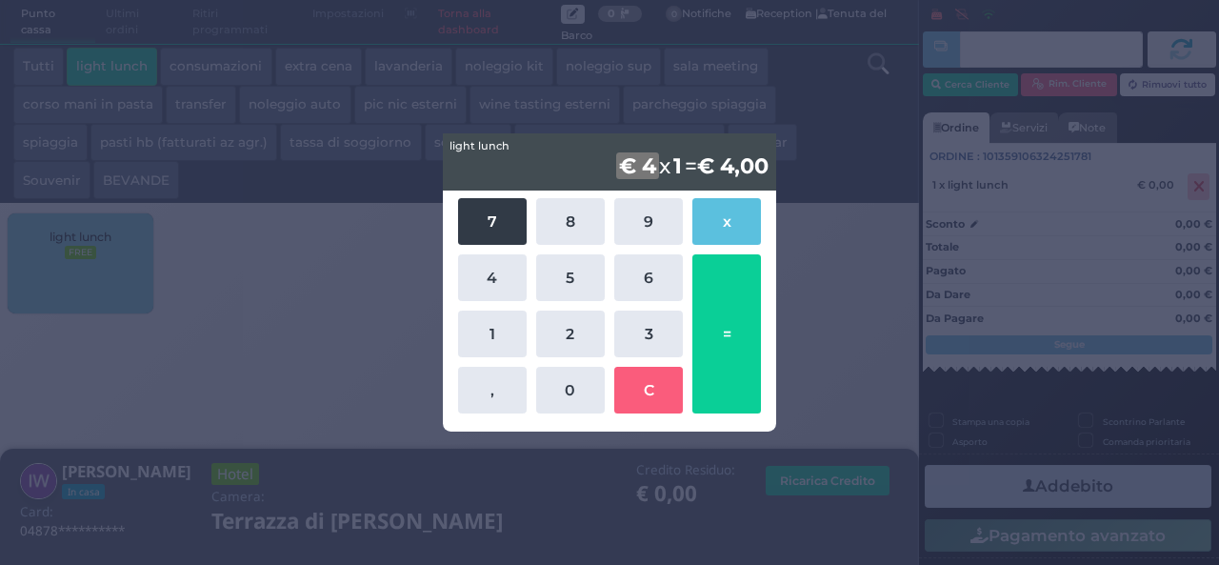
click at [477, 220] on button "7" at bounding box center [492, 221] width 69 height 47
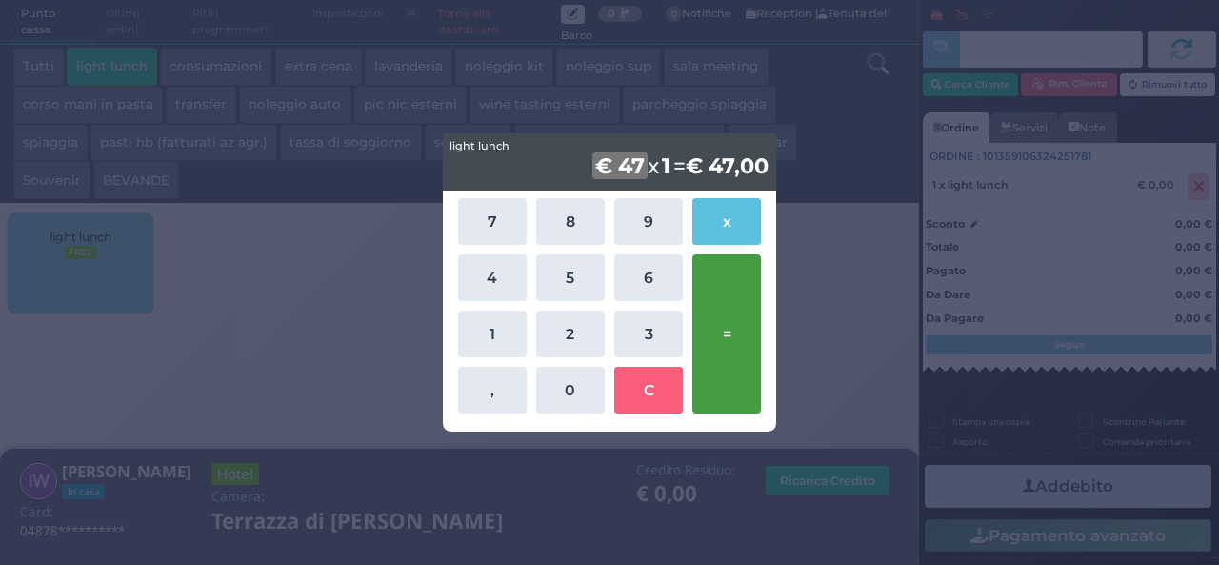
click at [742, 337] on button "=" at bounding box center [726, 333] width 69 height 159
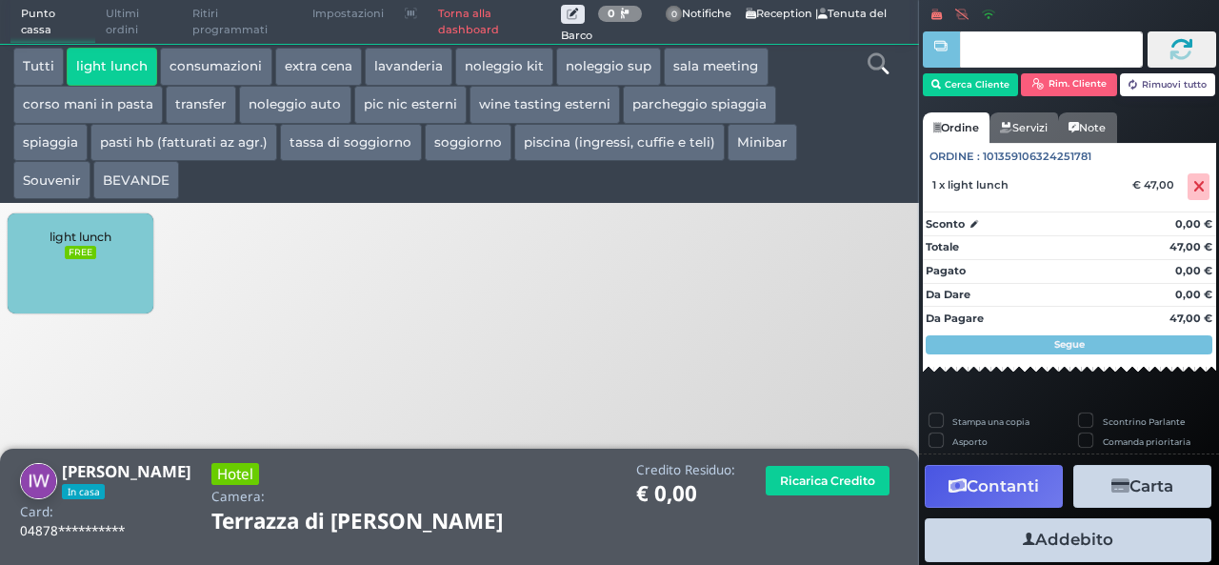
click at [1059, 549] on button "Addebito" at bounding box center [1068, 539] width 287 height 43
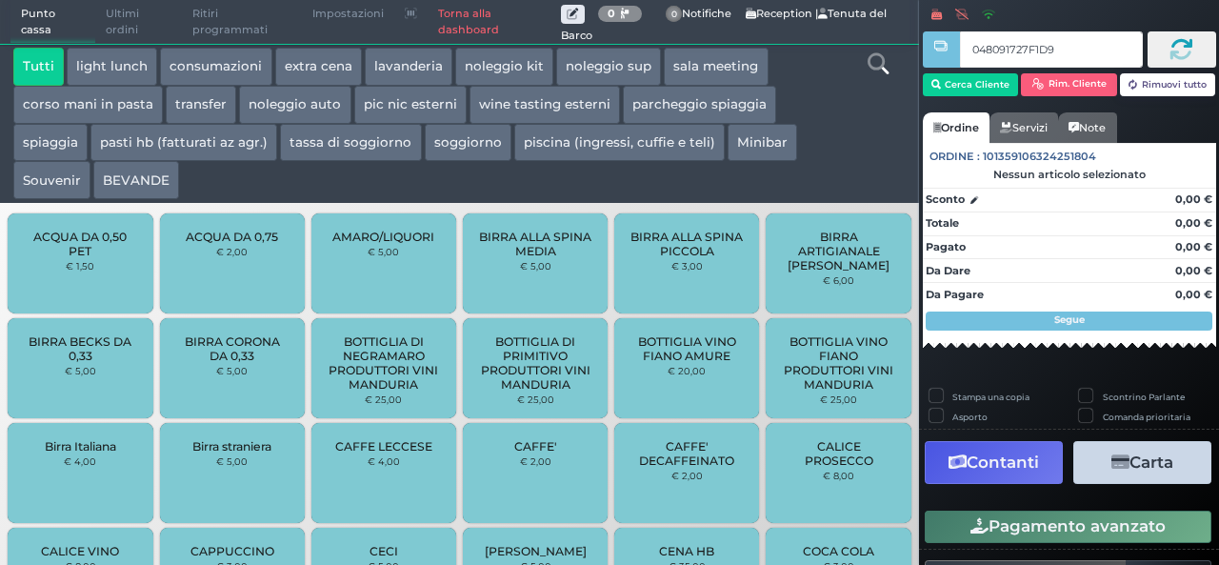
type input "048091727F1D91"
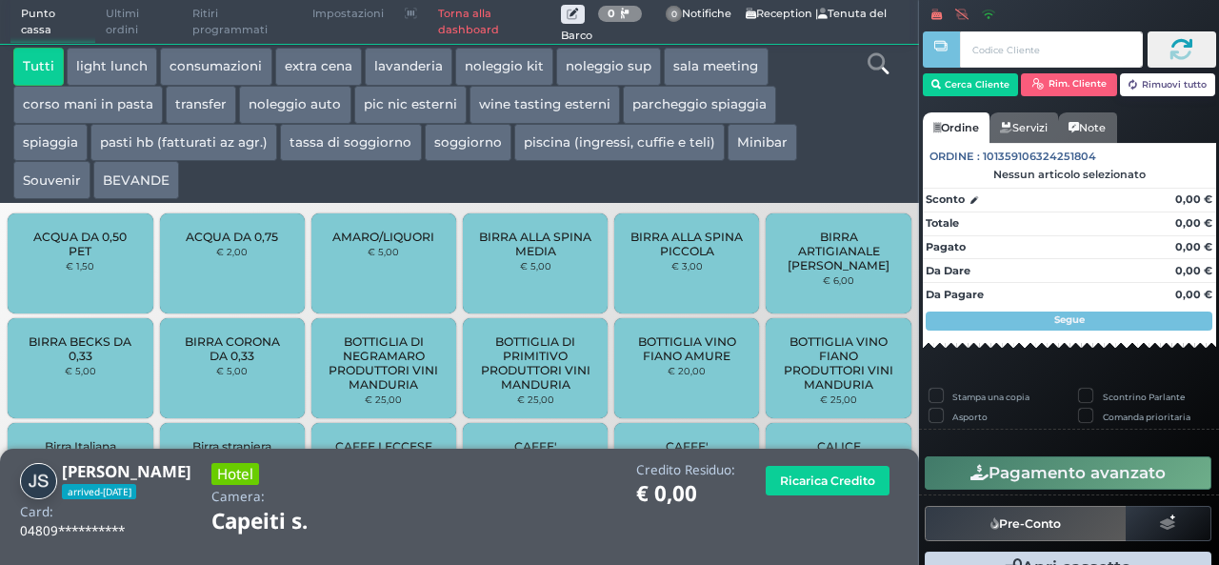
click at [875, 64] on icon at bounding box center [878, 63] width 21 height 21
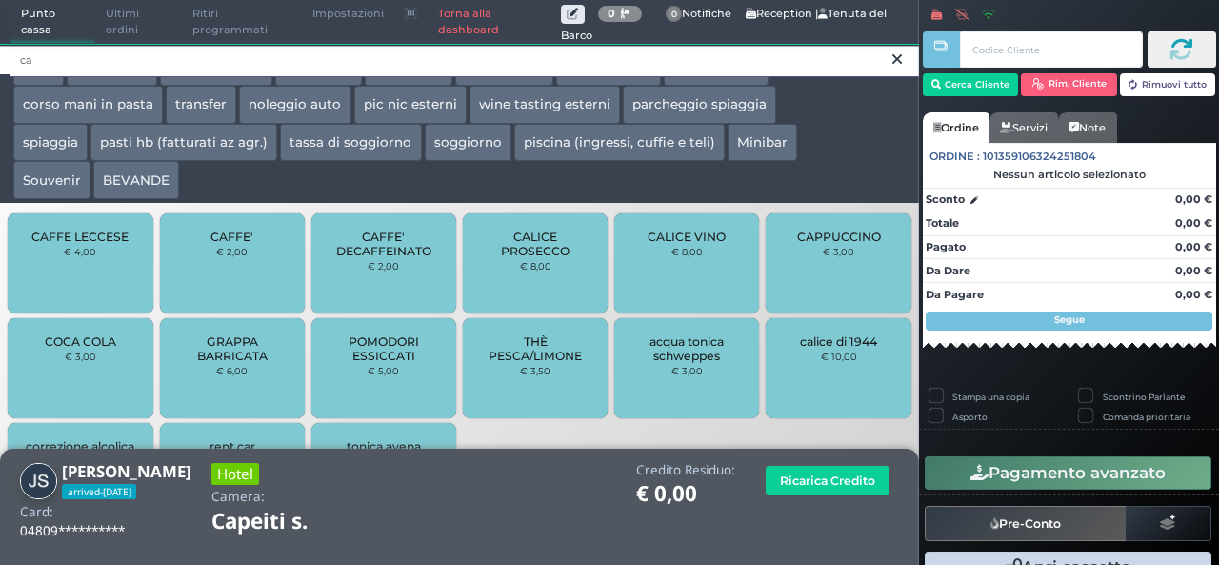
type input "c"
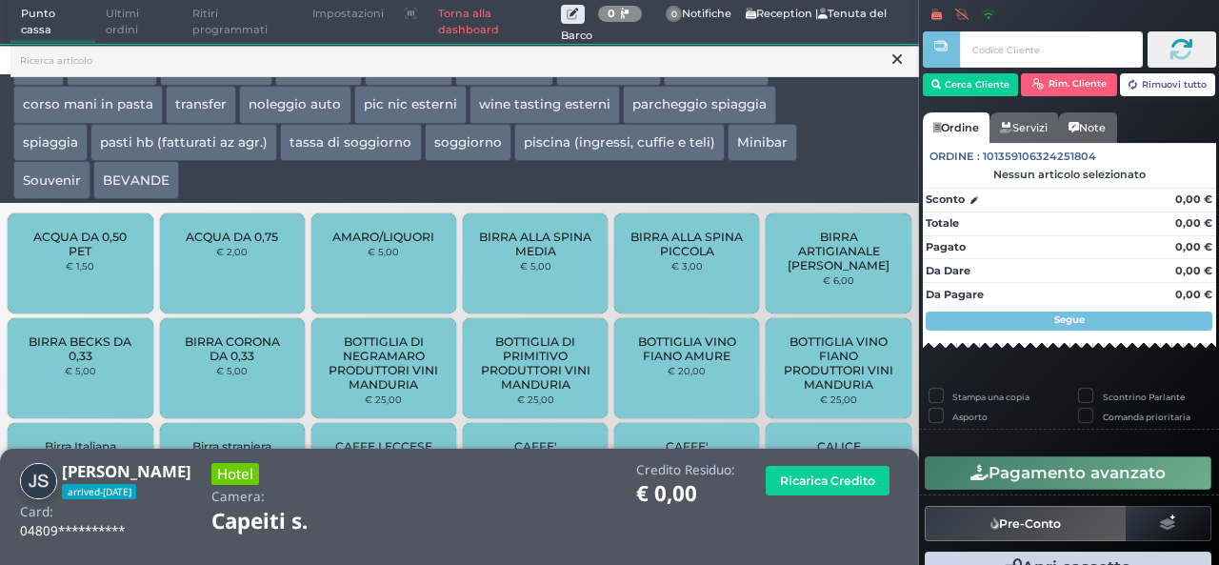
click at [893, 66] on icon at bounding box center [897, 59] width 10 height 19
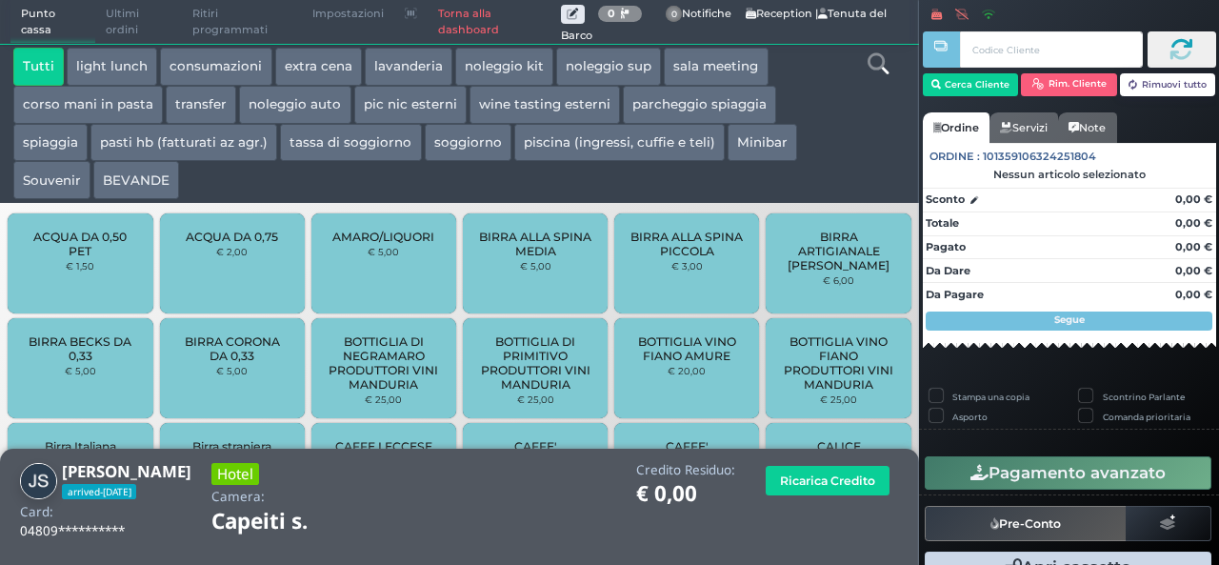
click at [140, 55] on button "light lunch" at bounding box center [112, 67] width 90 height 38
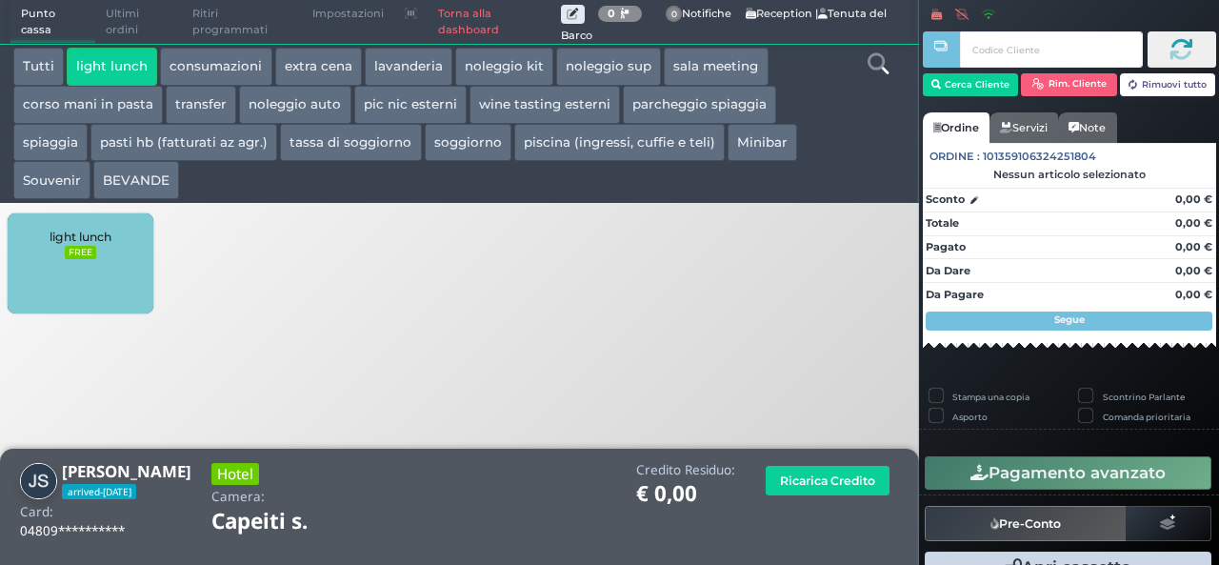
click at [48, 250] on div "light lunch FREE" at bounding box center [80, 263] width 145 height 100
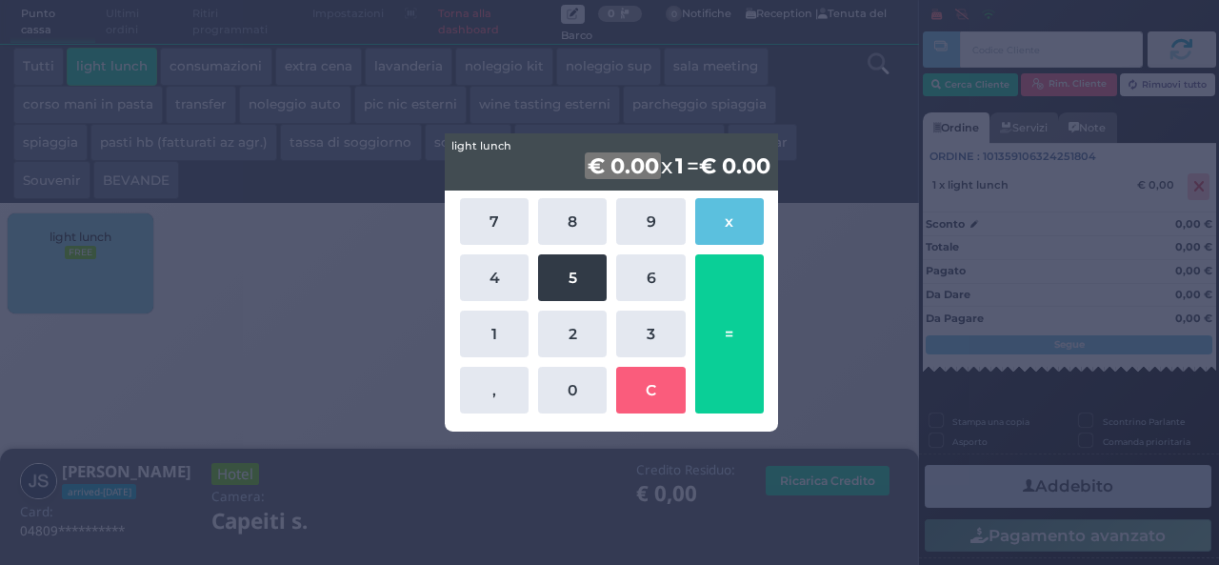
click at [589, 280] on button "5" at bounding box center [572, 277] width 69 height 47
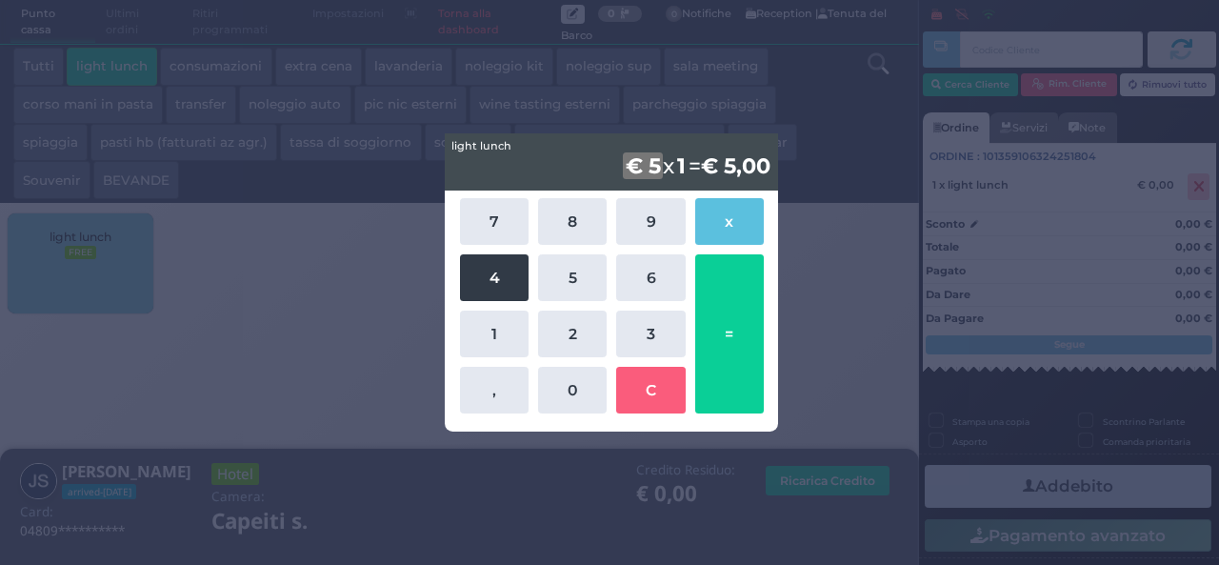
click at [497, 279] on button "4" at bounding box center [494, 277] width 69 height 47
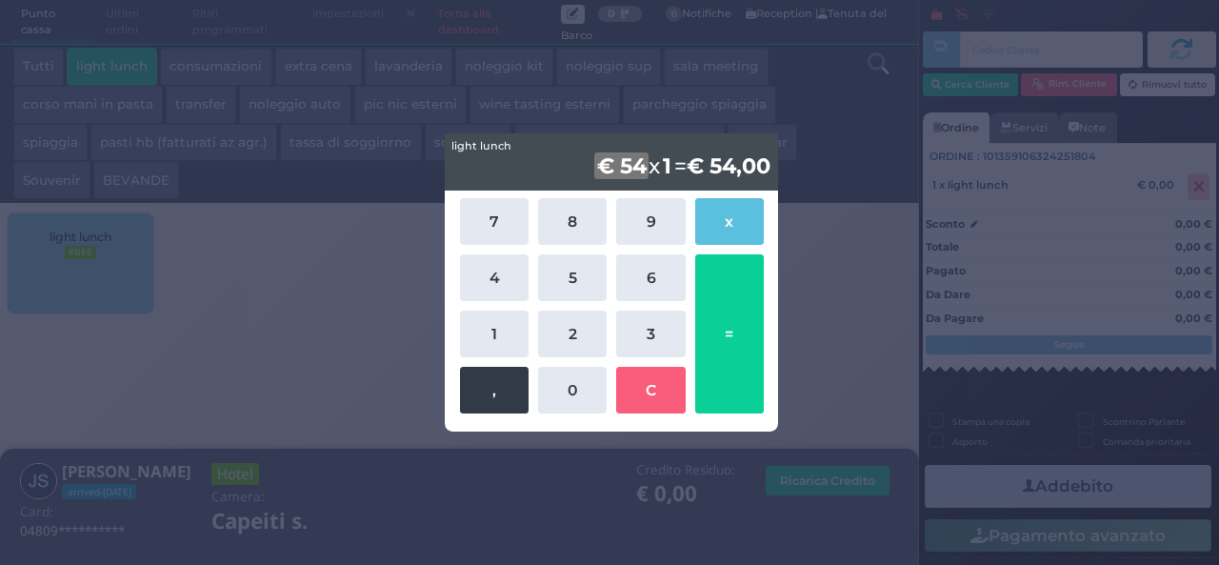
click at [491, 396] on button "," at bounding box center [494, 390] width 69 height 47
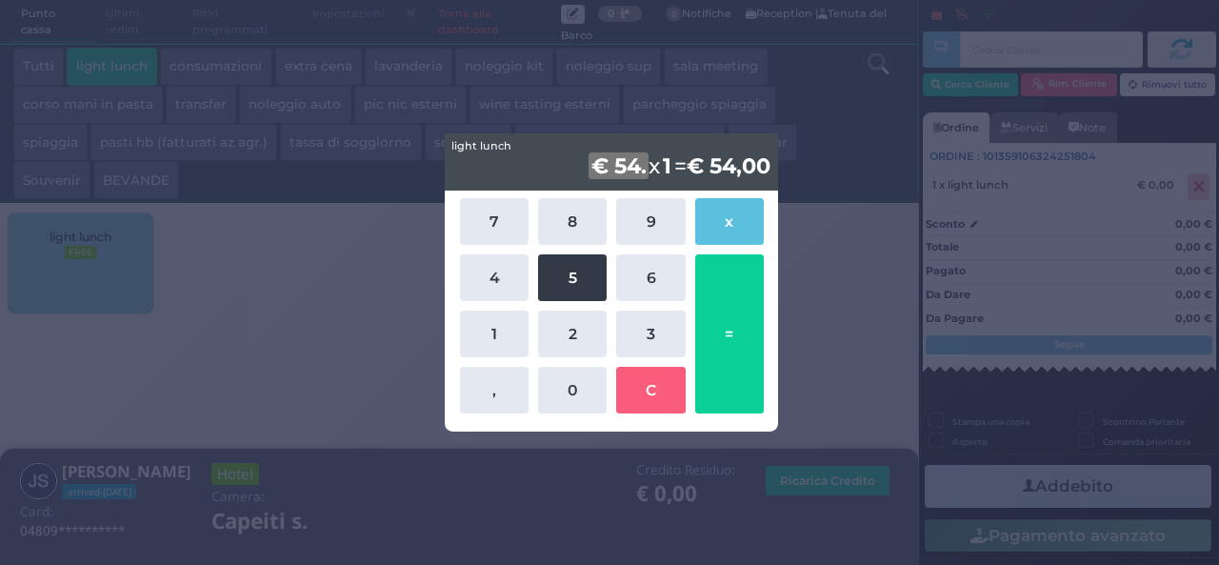
click at [573, 273] on button "5" at bounding box center [572, 277] width 69 height 47
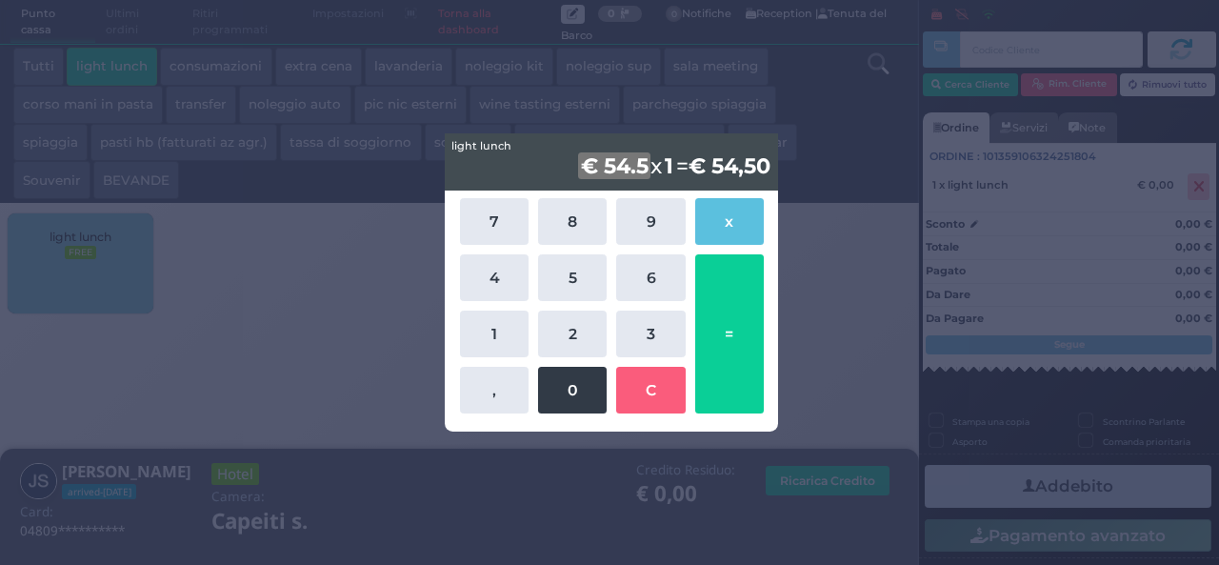
click at [556, 396] on button "0" at bounding box center [572, 390] width 69 height 47
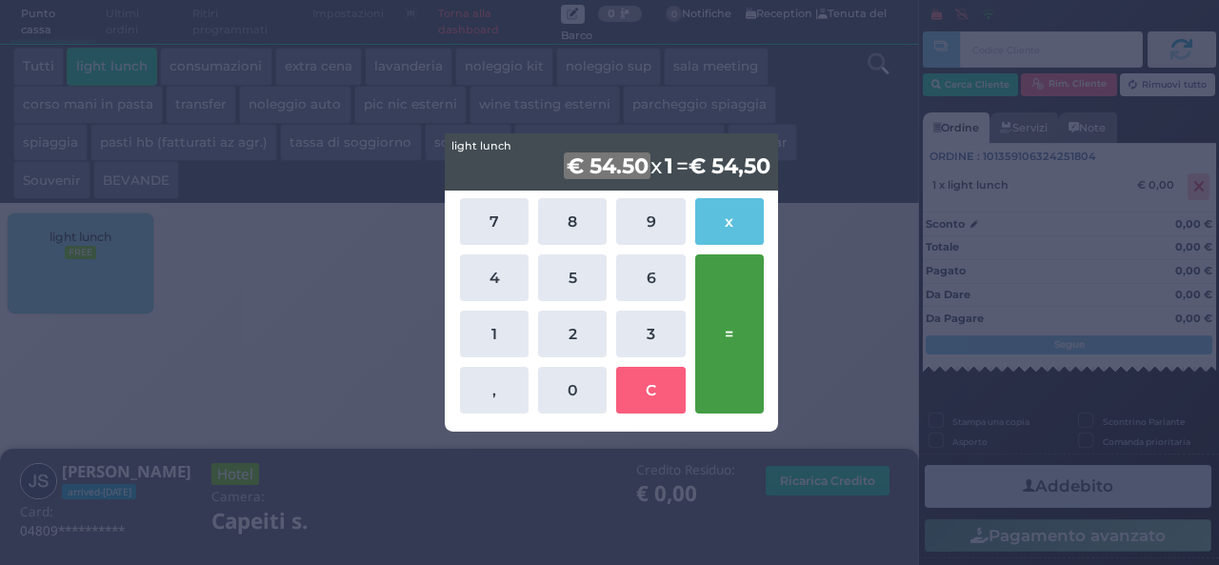
click at [747, 362] on button "=" at bounding box center [729, 333] width 69 height 159
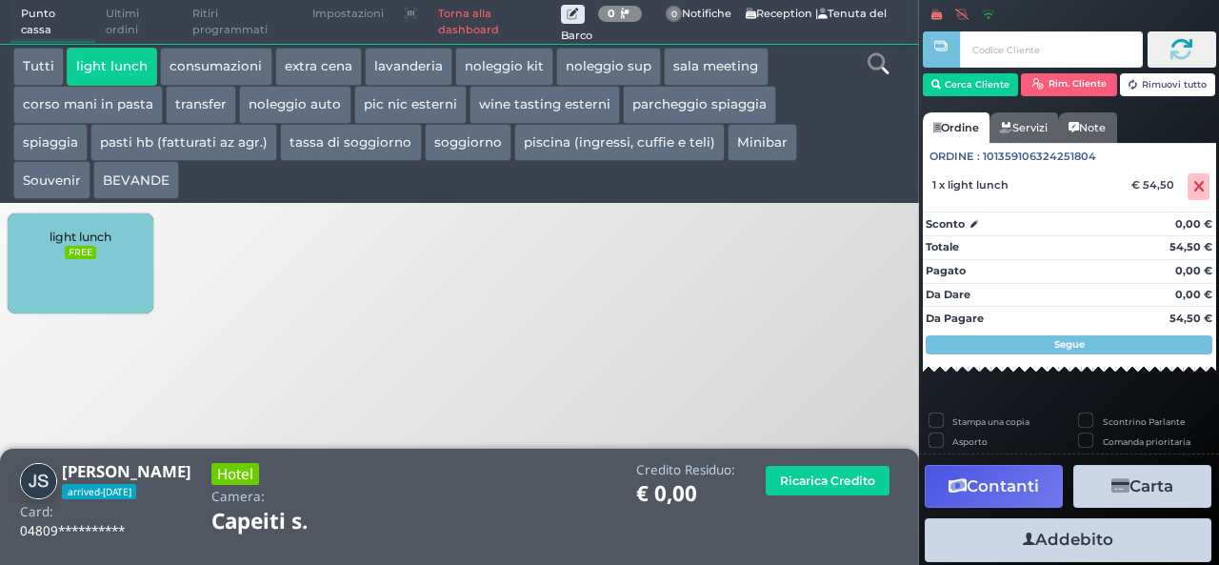
click at [1017, 551] on button "Addebito" at bounding box center [1068, 539] width 287 height 43
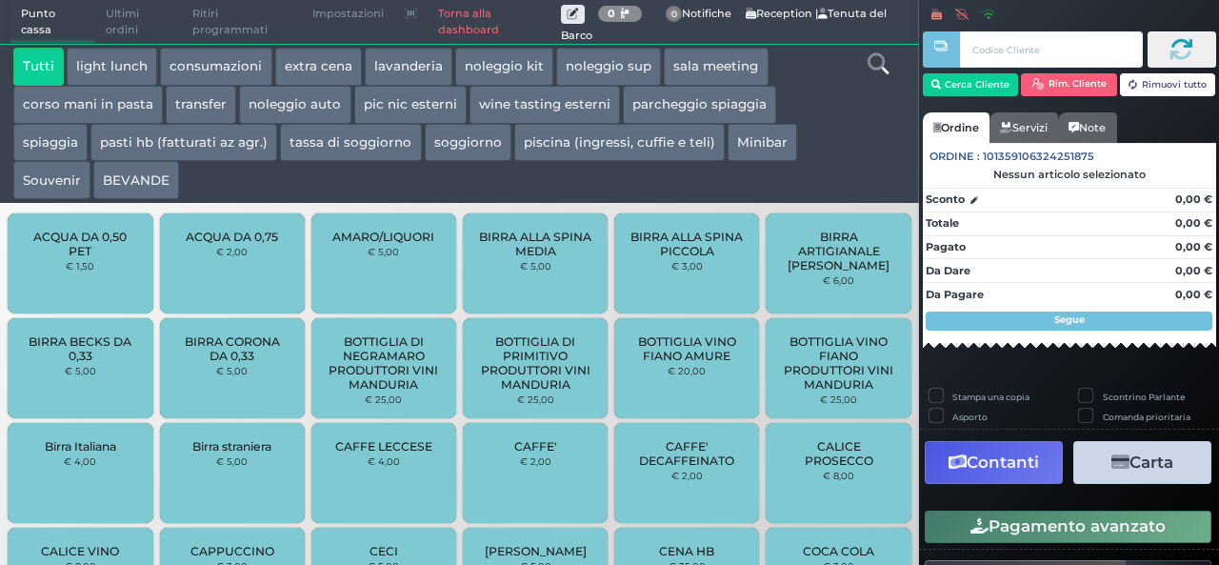
click at [870, 56] on icon at bounding box center [878, 63] width 21 height 21
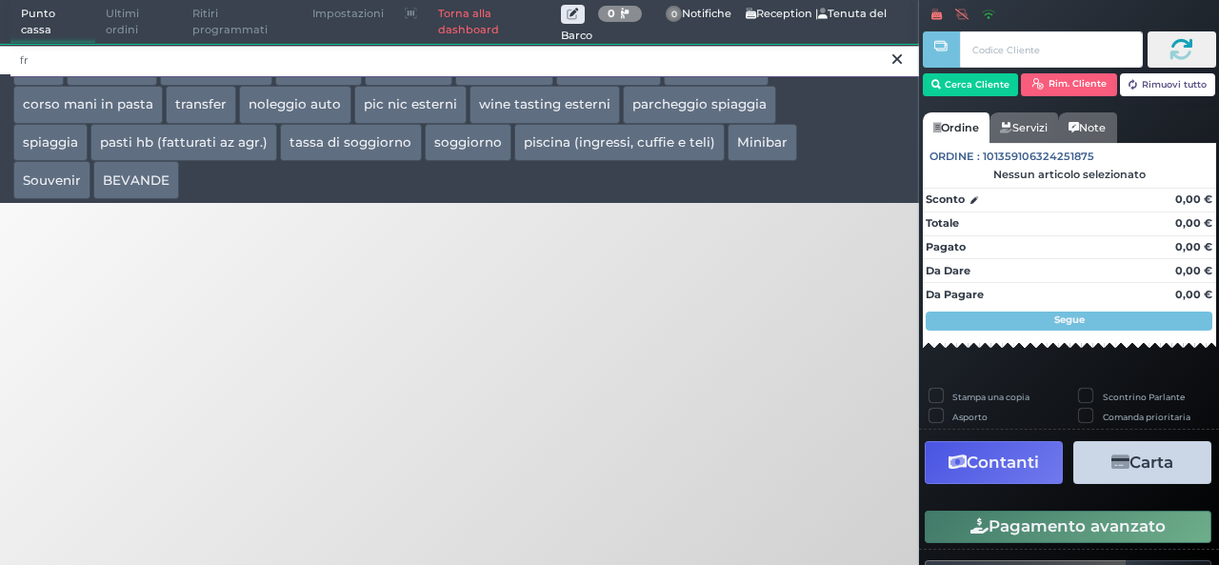
type input "f"
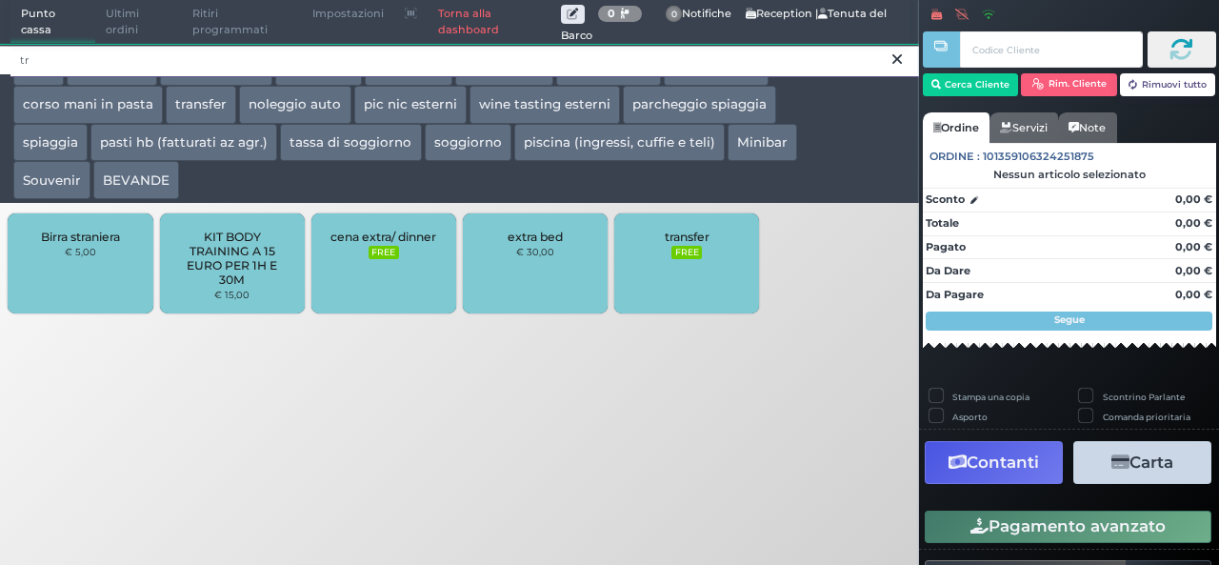
type input "t"
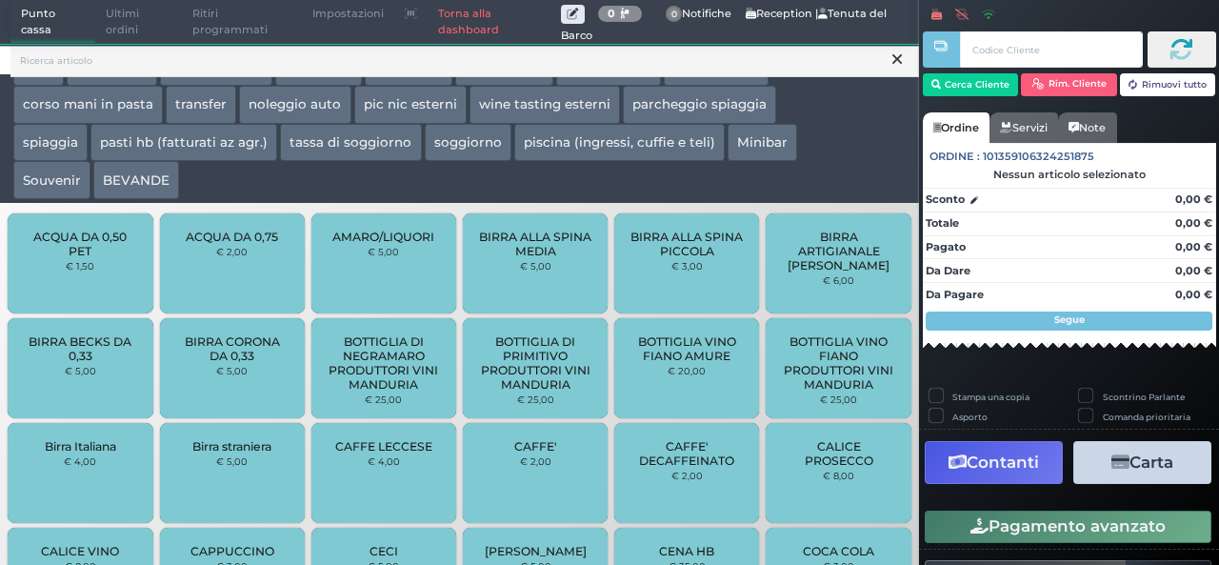
click at [897, 54] on icon at bounding box center [897, 59] width 10 height 19
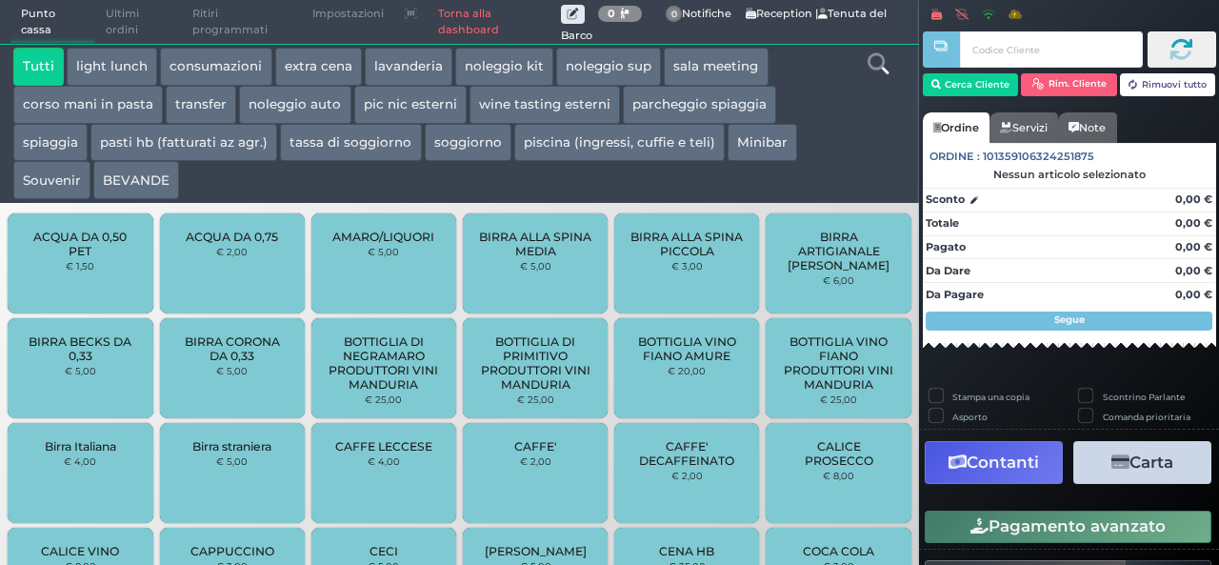
click at [229, 73] on button "consumazioni" at bounding box center [215, 67] width 111 height 38
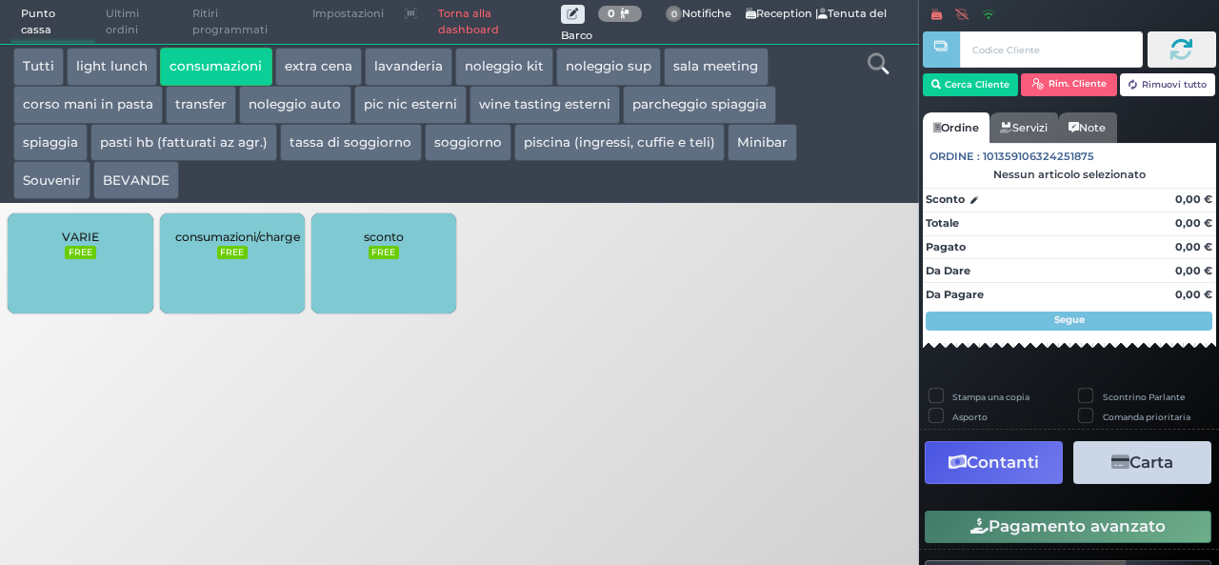
click at [126, 177] on button "BEVANDE" at bounding box center [136, 180] width 86 height 38
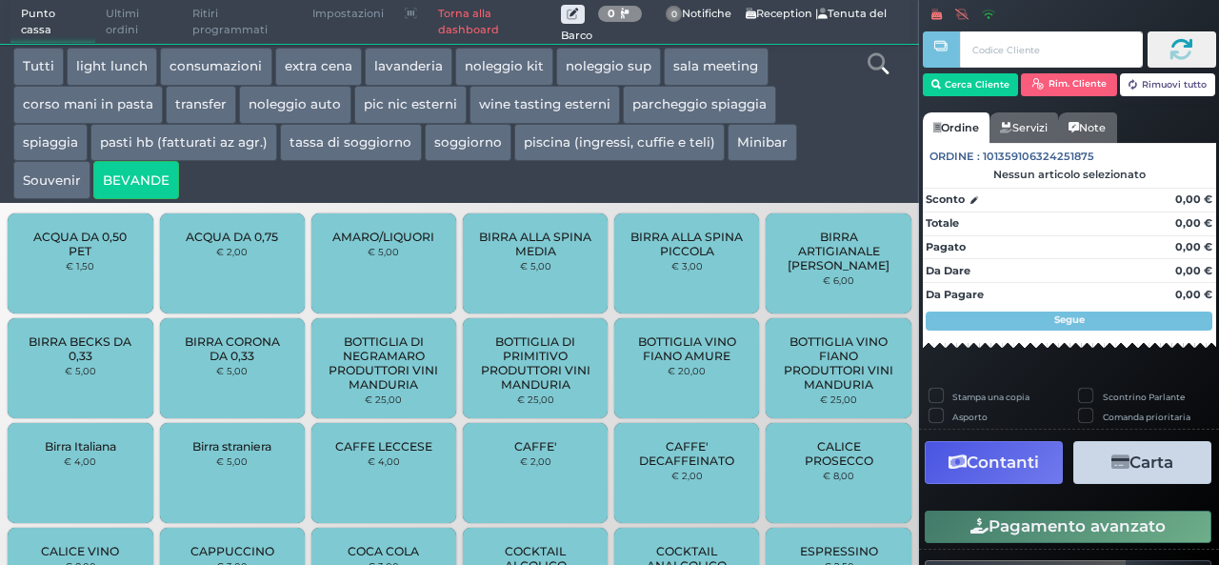
click at [207, 306] on div "ACQUA DA 0,75 € 2,00" at bounding box center [232, 263] width 145 height 100
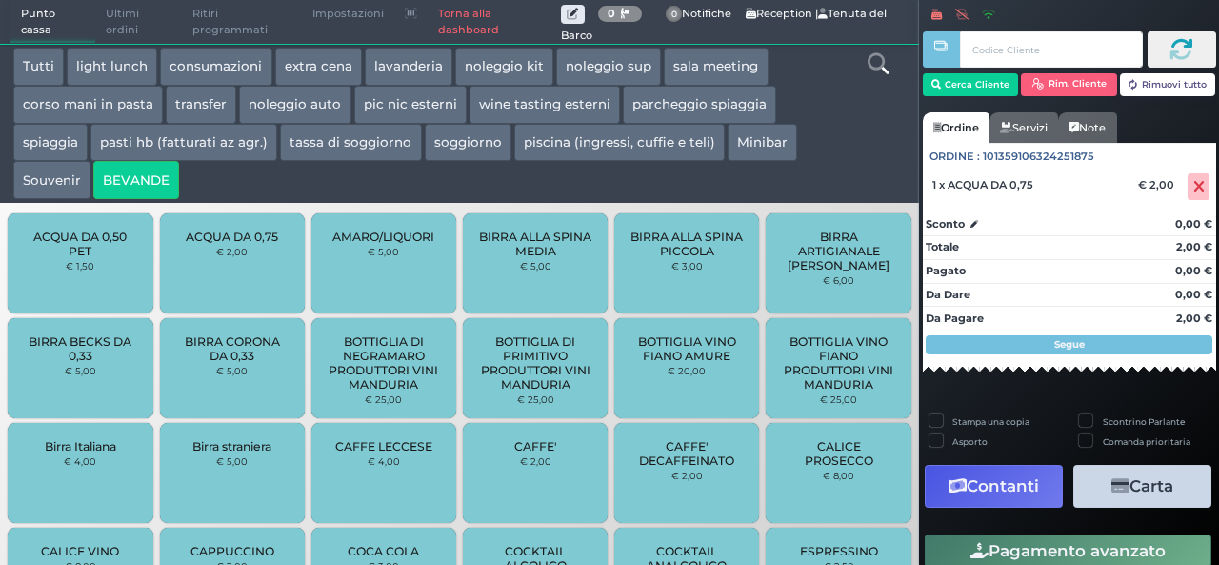
click at [27, 59] on button "Tutti" at bounding box center [38, 67] width 50 height 38
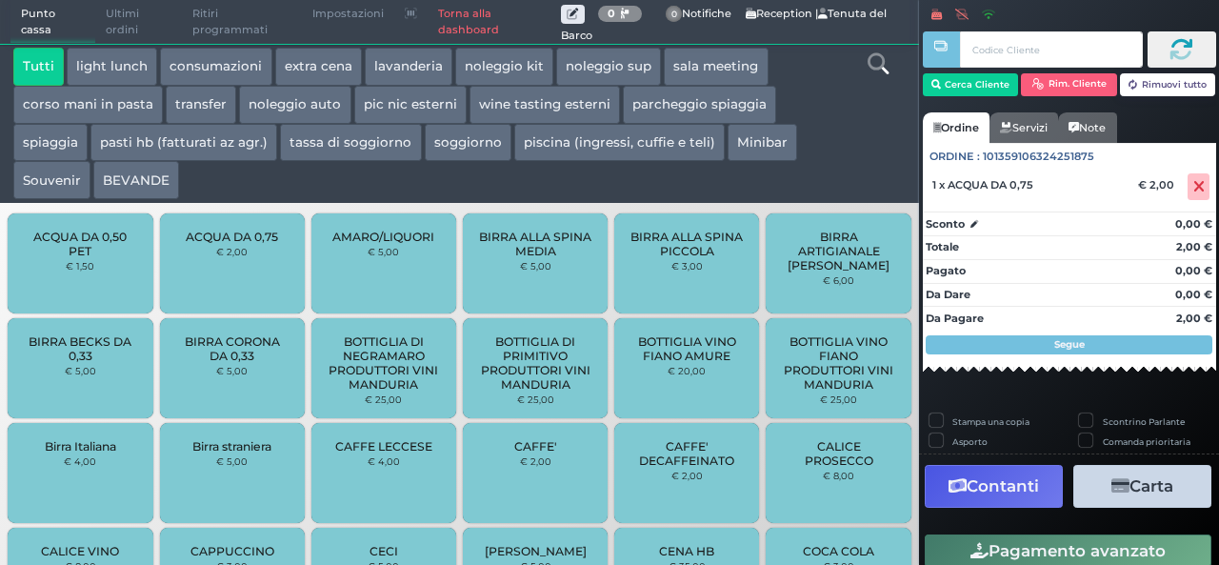
click at [33, 64] on button "Tutti" at bounding box center [38, 67] width 50 height 38
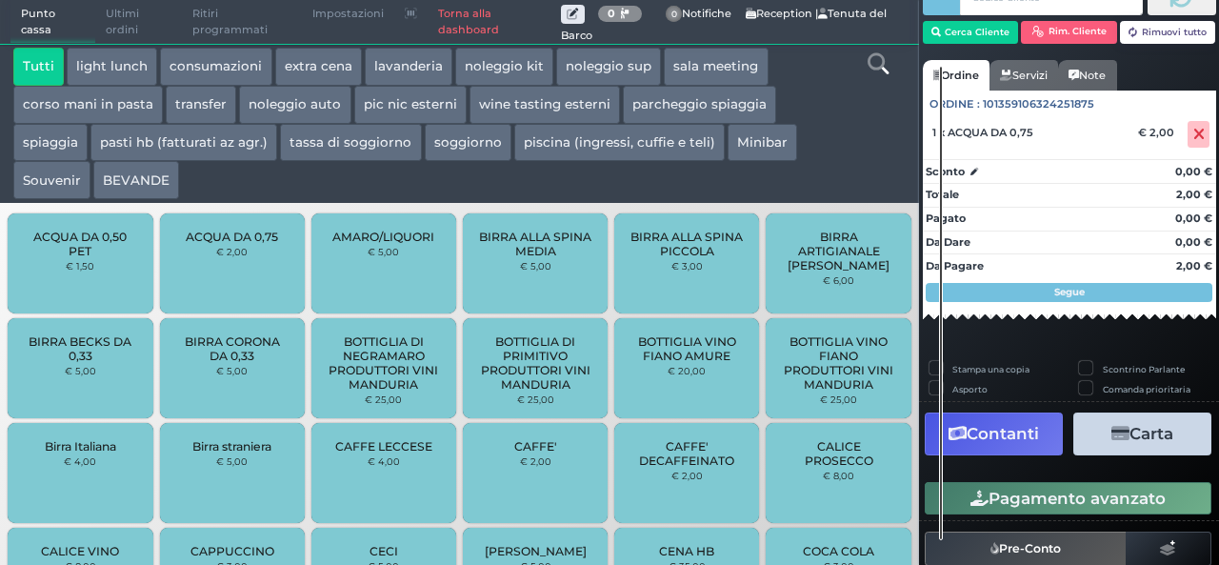
scroll to position [154, 0]
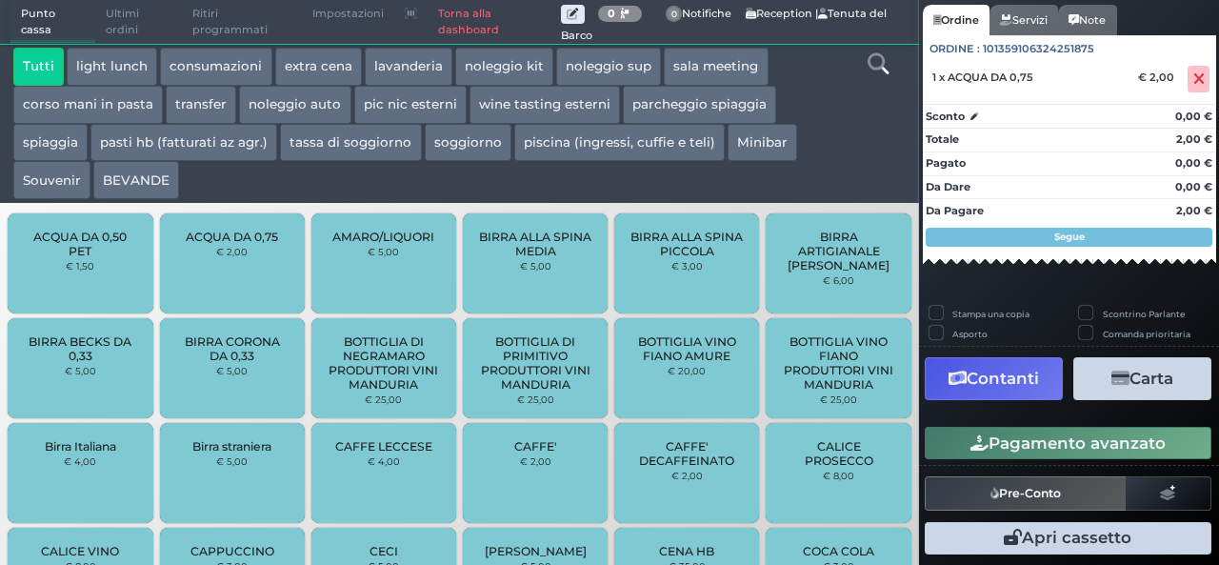
drag, startPoint x: 927, startPoint y: 378, endPoint x: 891, endPoint y: 537, distance: 162.9
click at [891, 537] on div "Punto cassa Mappa Ultimi ordini Delivery Ritiri programmati Impostazioni Torna …" at bounding box center [609, 282] width 1219 height 565
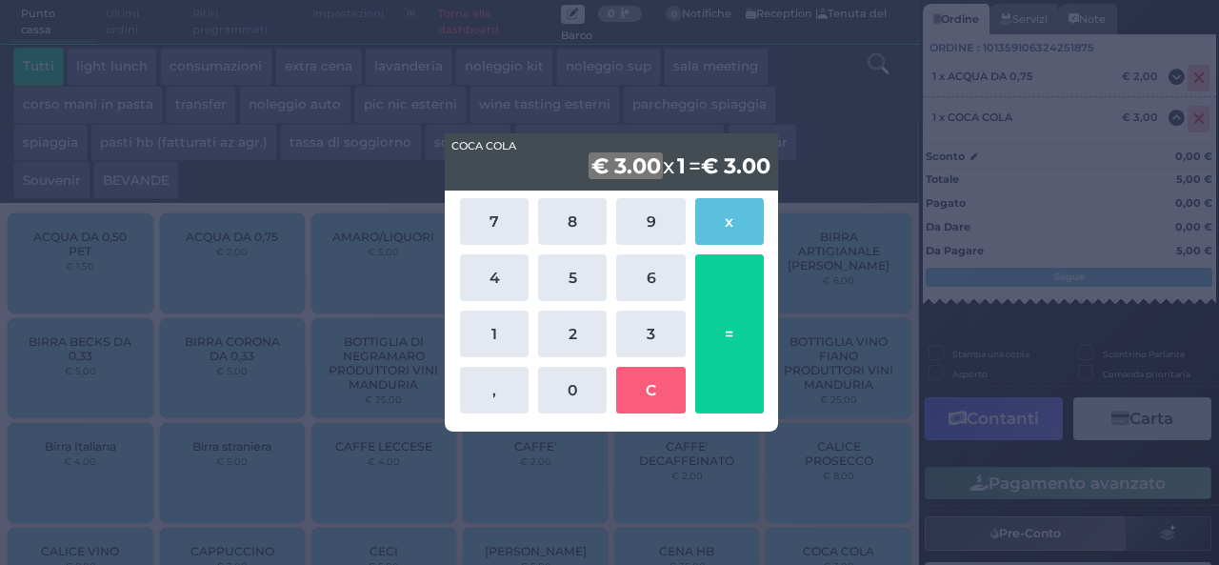
click at [899, 507] on div "COCA COLA COCA COLA € 3.00 x 1 = € 3.00 7 8 9 x 4 5 6 1 2 3 , 0 C =" at bounding box center [609, 282] width 1219 height 565
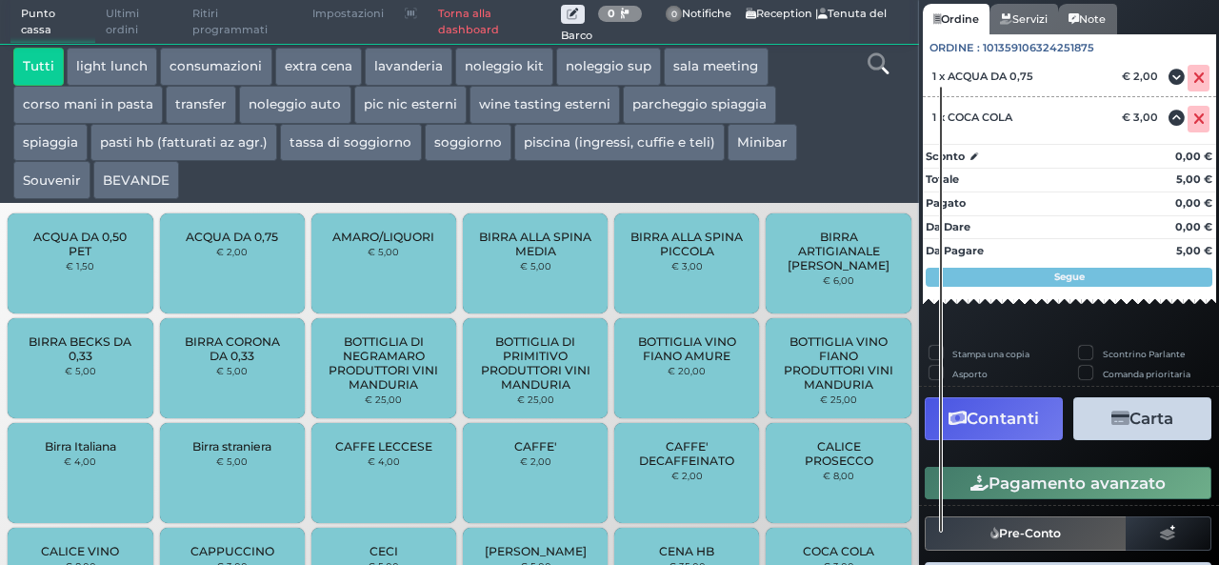
click at [1117, 200] on div "Pagato 0,00 €" at bounding box center [1069, 201] width 293 height 20
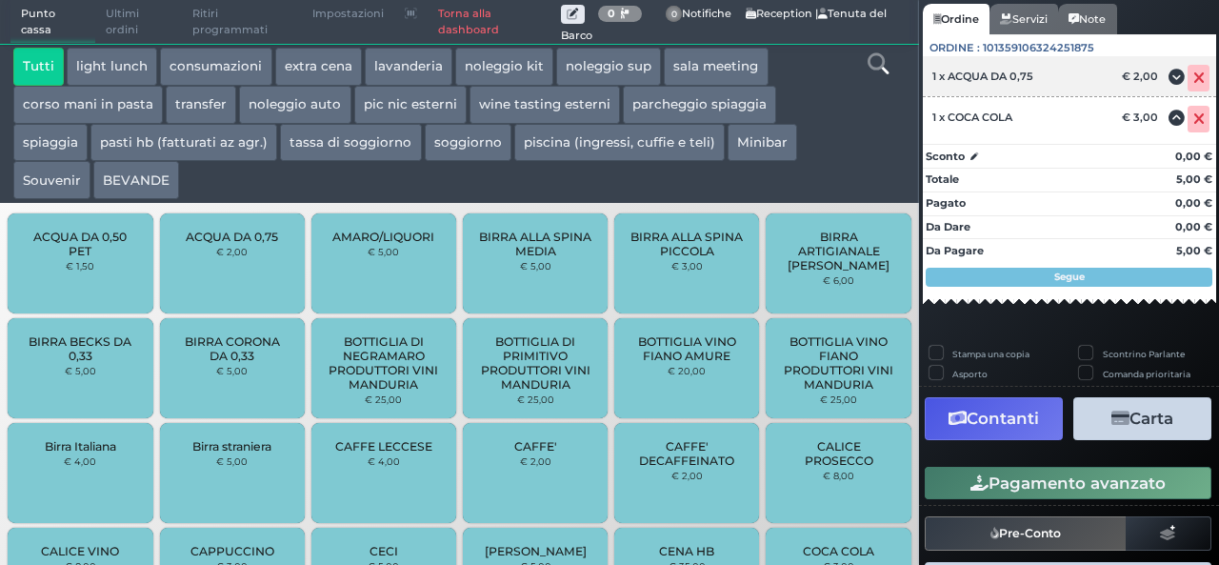
click at [1193, 78] on icon at bounding box center [1198, 78] width 11 height 1
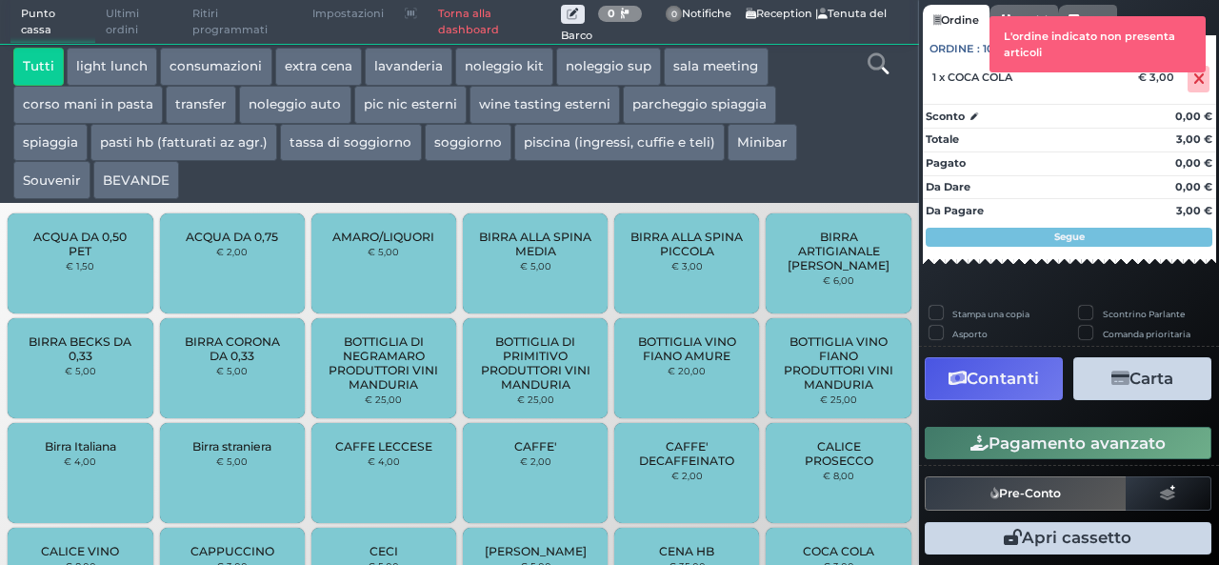
click at [1193, 79] on icon at bounding box center [1198, 79] width 11 height 1
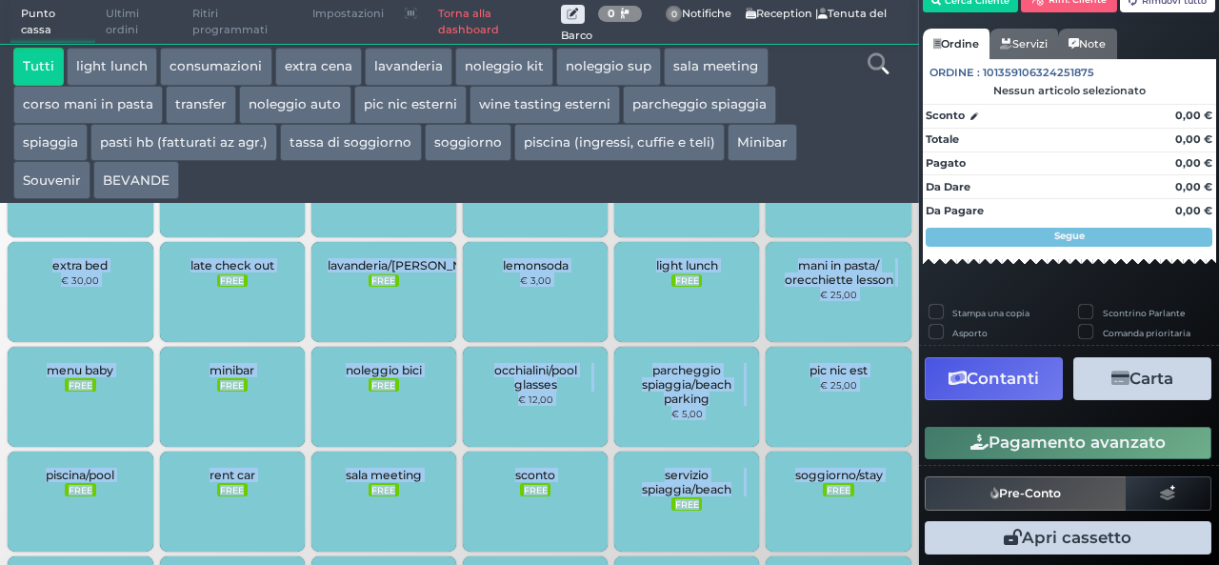
scroll to position [1896, 0]
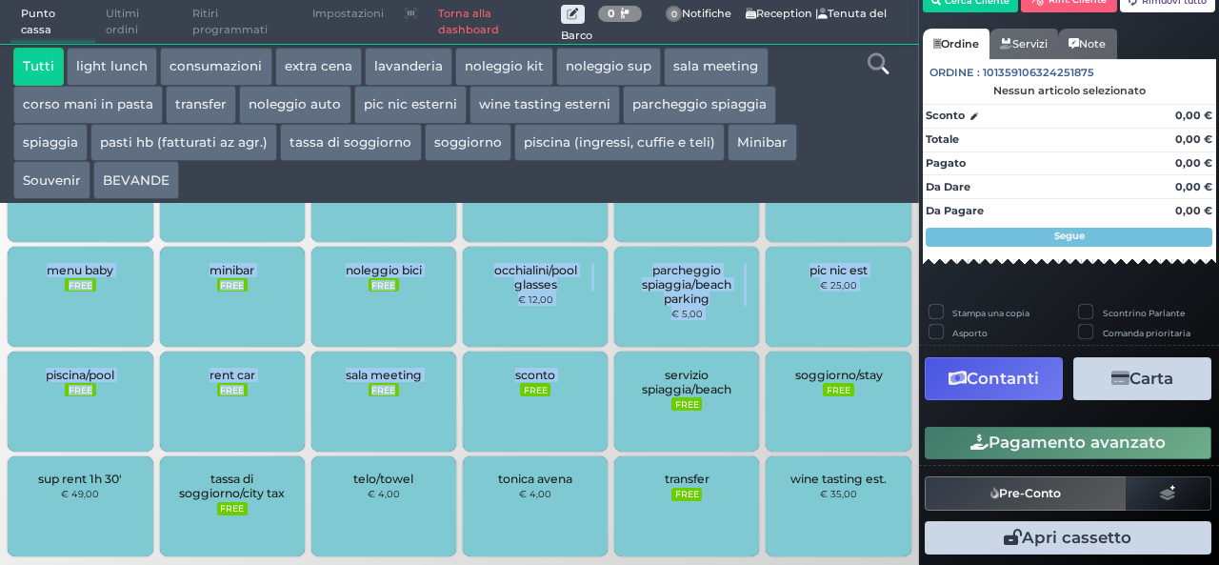
drag, startPoint x: 476, startPoint y: 519, endPoint x: 483, endPoint y: 381, distance: 138.2
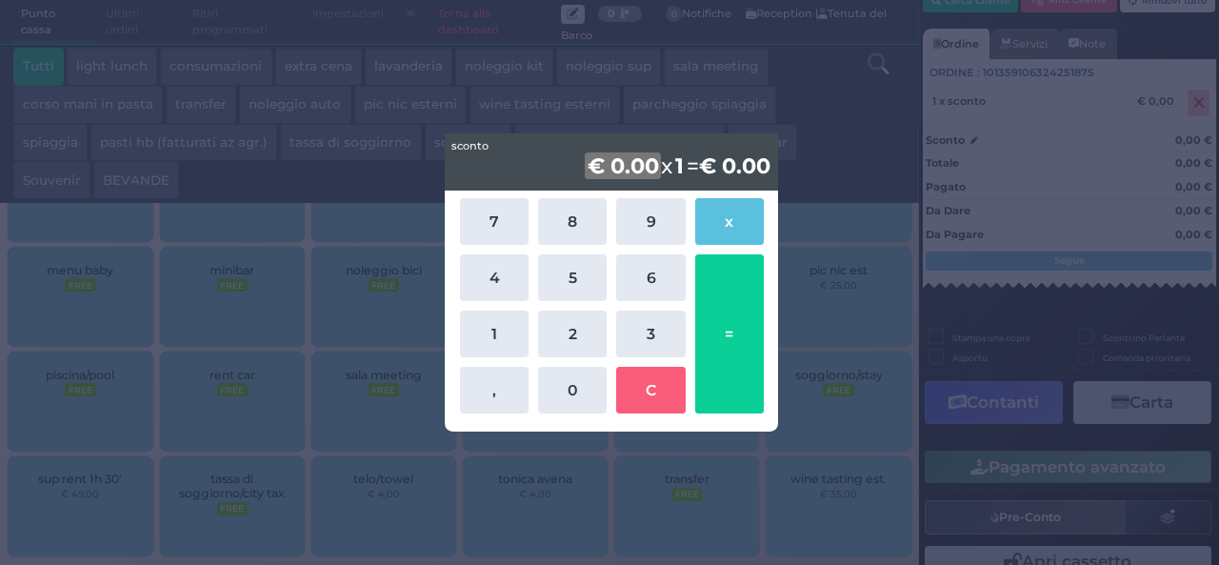
click at [467, 483] on div "sconto sconto € 0.00 x 1 = € 0.00 7 8 9 x 4 5 6 1 2 3 , 0 C =" at bounding box center [609, 282] width 1219 height 565
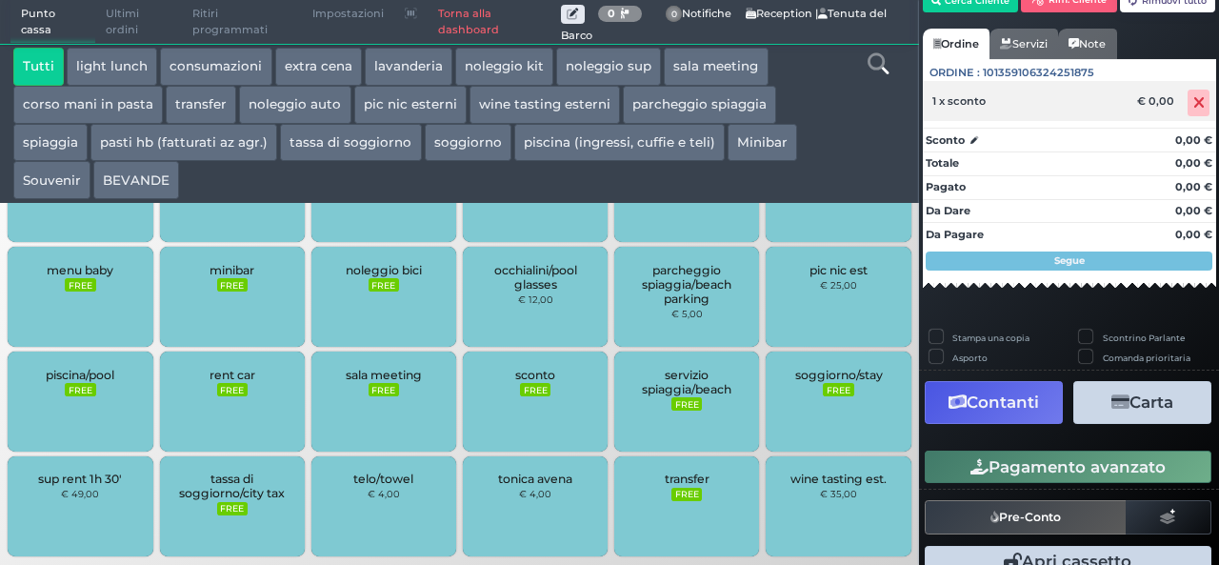
click at [1193, 104] on icon at bounding box center [1198, 103] width 11 height 1
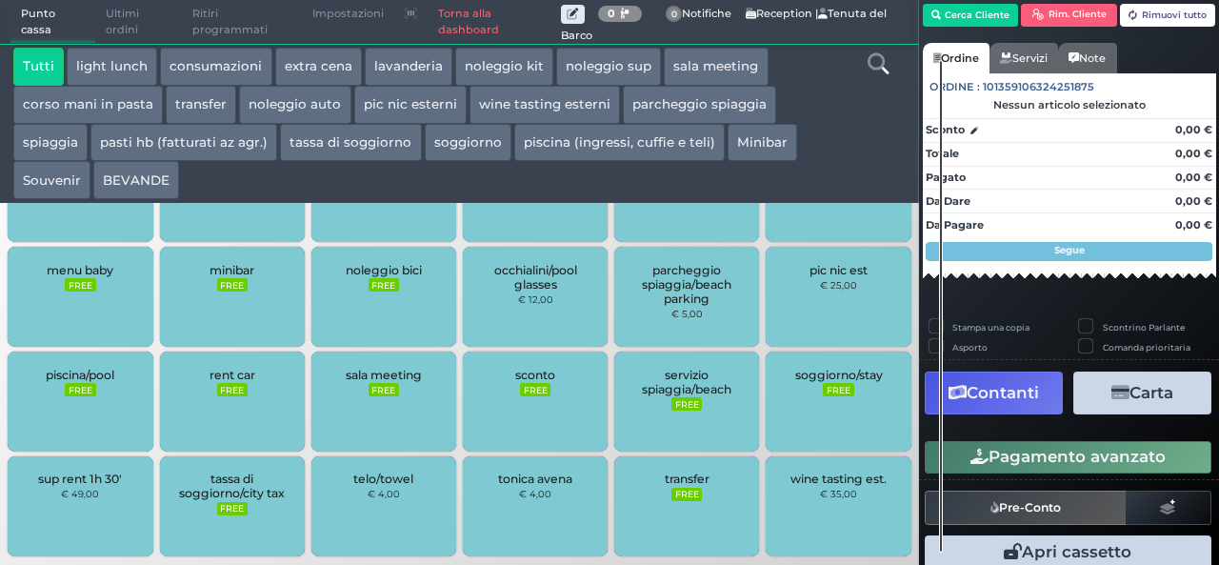
scroll to position [98, 0]
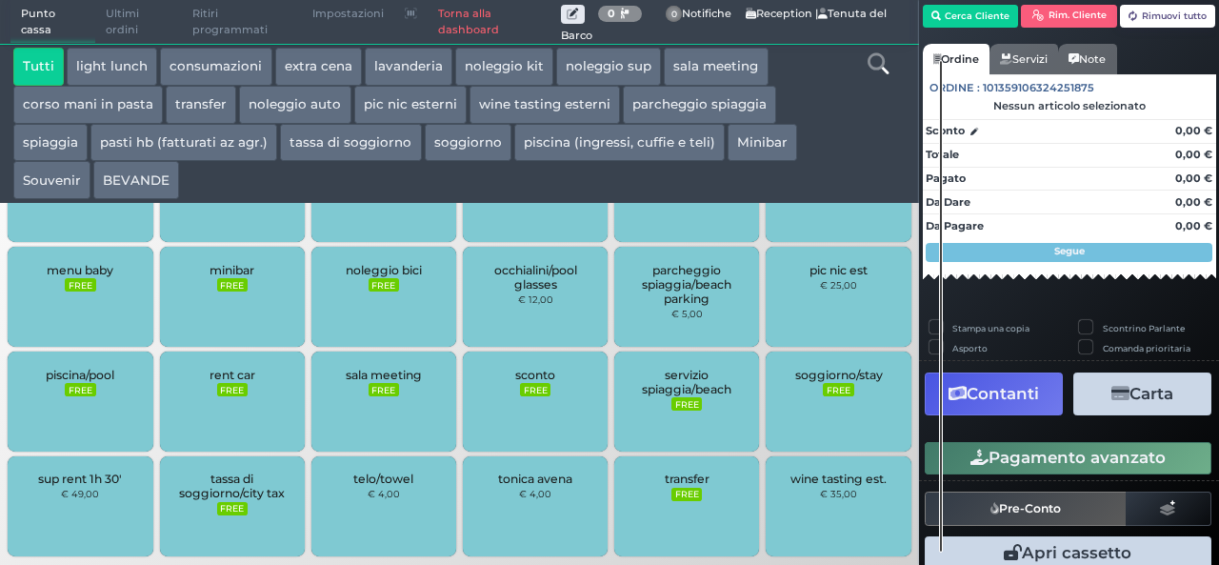
drag, startPoint x: 939, startPoint y: 323, endPoint x: 939, endPoint y: 305, distance: 18.1
click at [939, 305] on div at bounding box center [941, 306] width 4 height 492
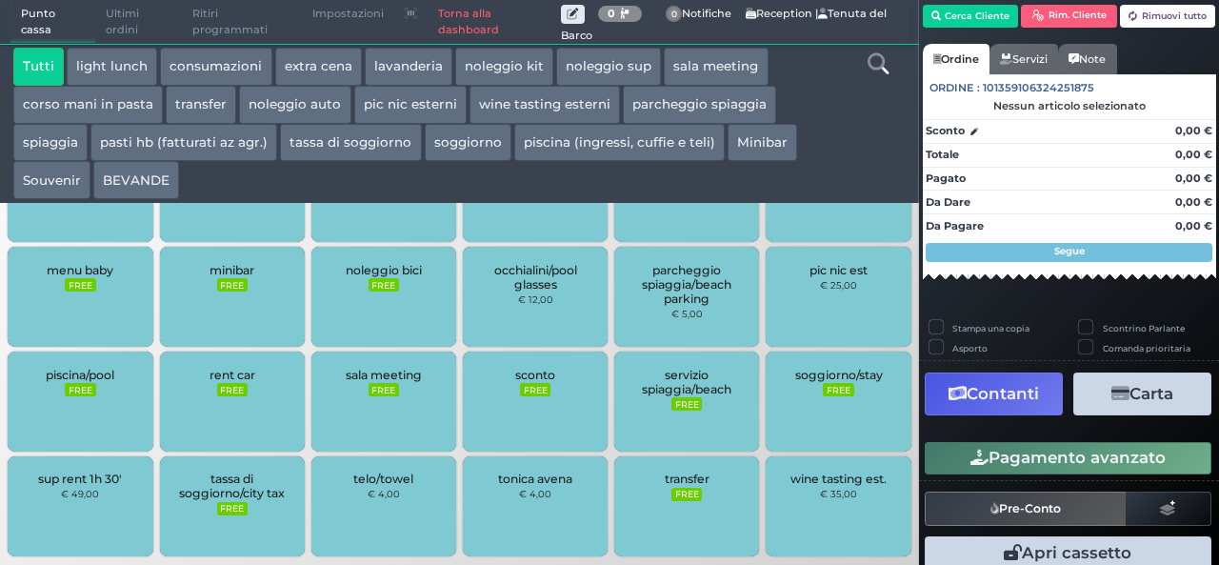
click at [128, 74] on button "light lunch" at bounding box center [112, 67] width 90 height 38
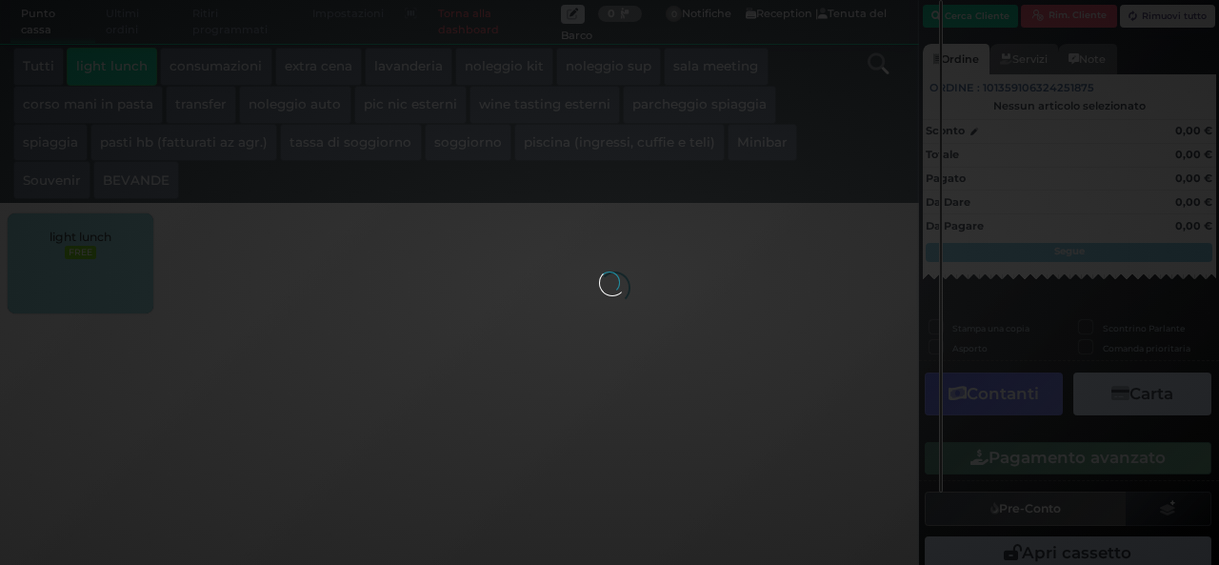
scroll to position [0, 0]
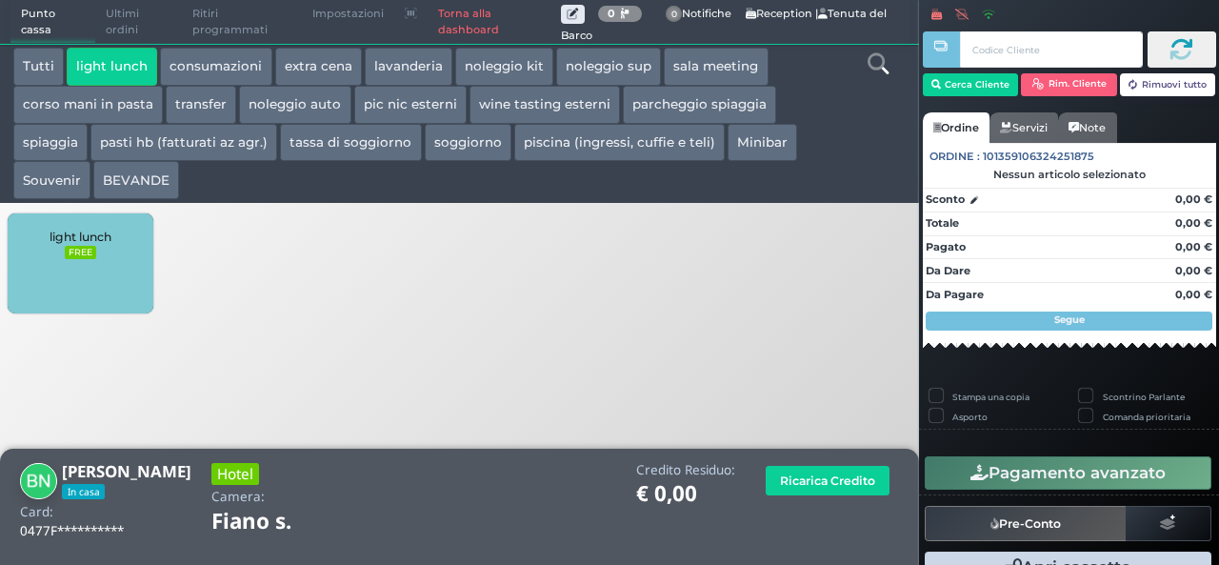
click at [83, 237] on span "light lunch" at bounding box center [81, 237] width 62 height 14
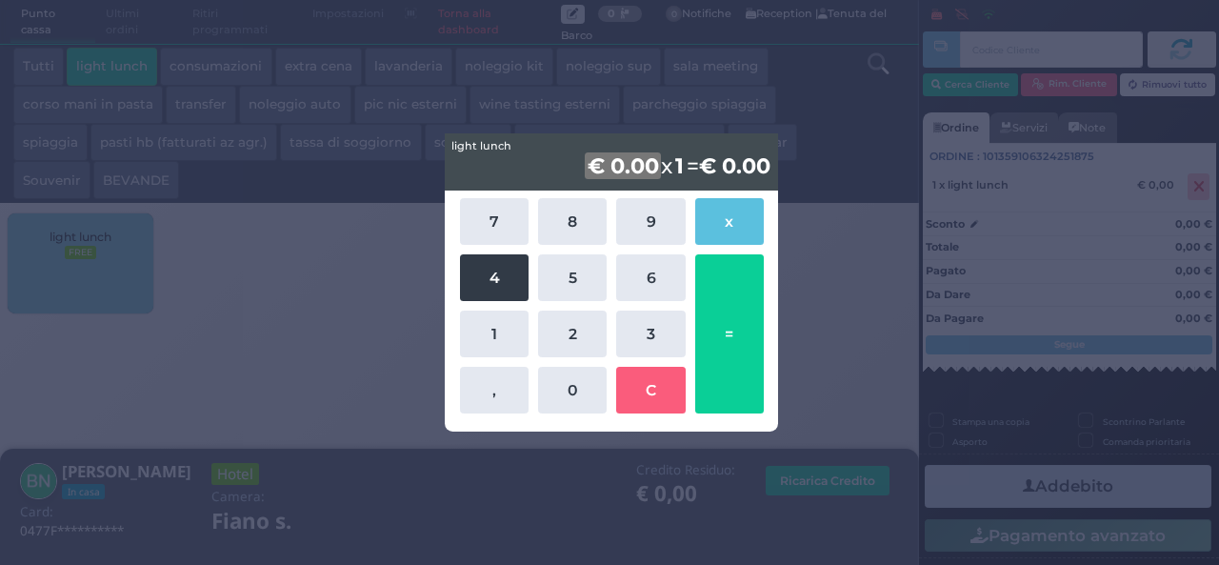
click at [489, 281] on button "4" at bounding box center [494, 277] width 69 height 47
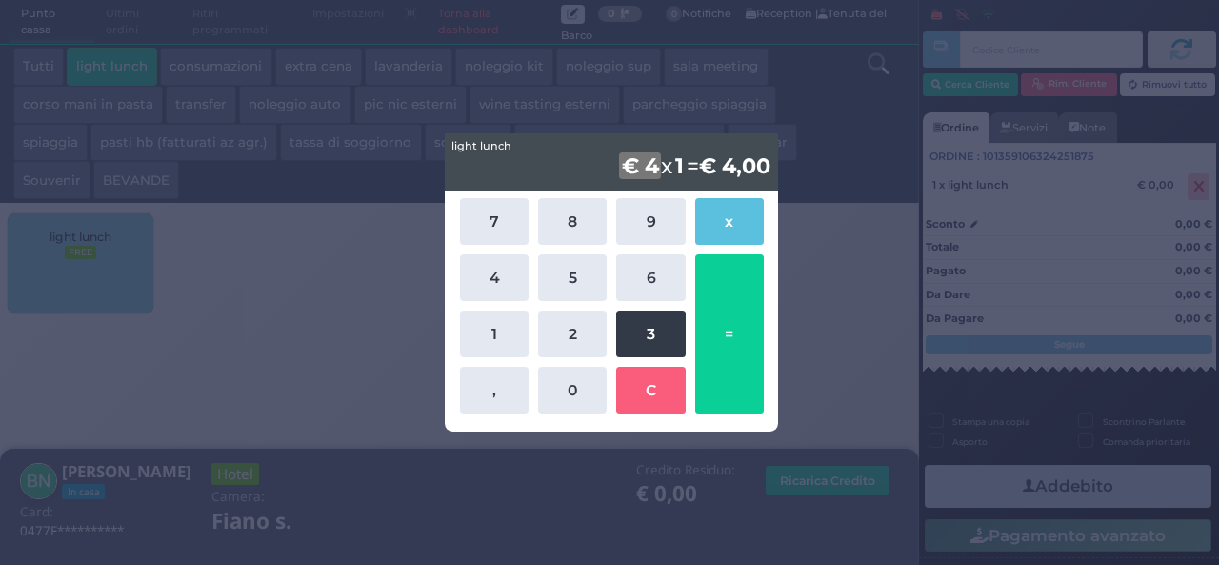
click at [657, 340] on button "3" at bounding box center [650, 333] width 69 height 47
drag, startPoint x: 609, startPoint y: 311, endPoint x: 545, endPoint y: 159, distance: 165.6
click at [545, 159] on div "€ 43 x 1 = € 43,00" at bounding box center [611, 161] width 333 height 57
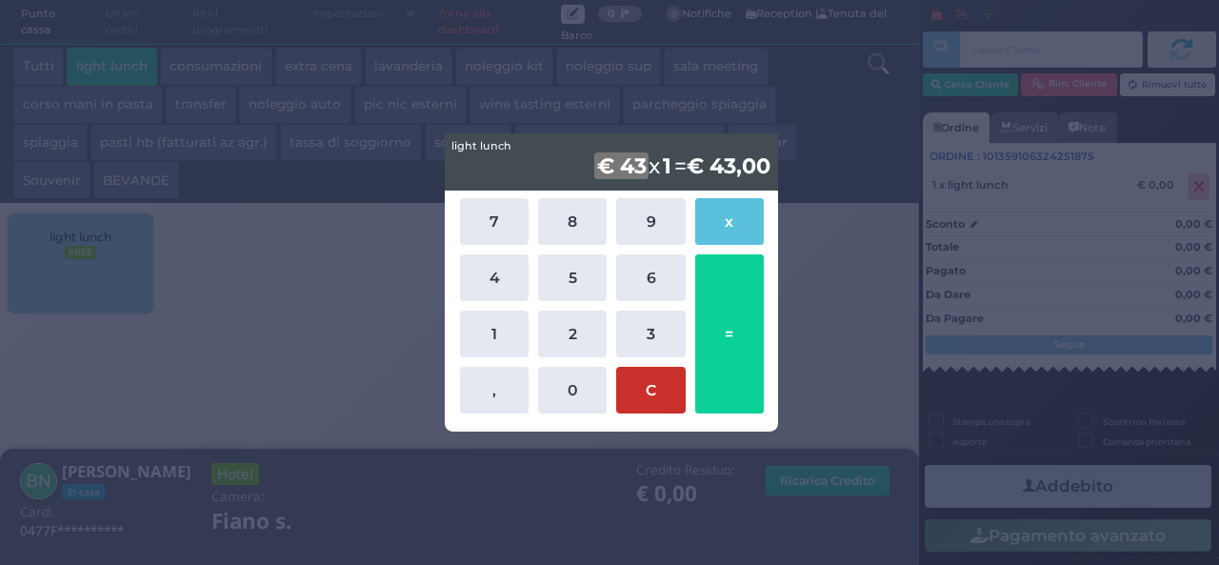
click at [632, 402] on button "C" at bounding box center [650, 390] width 69 height 47
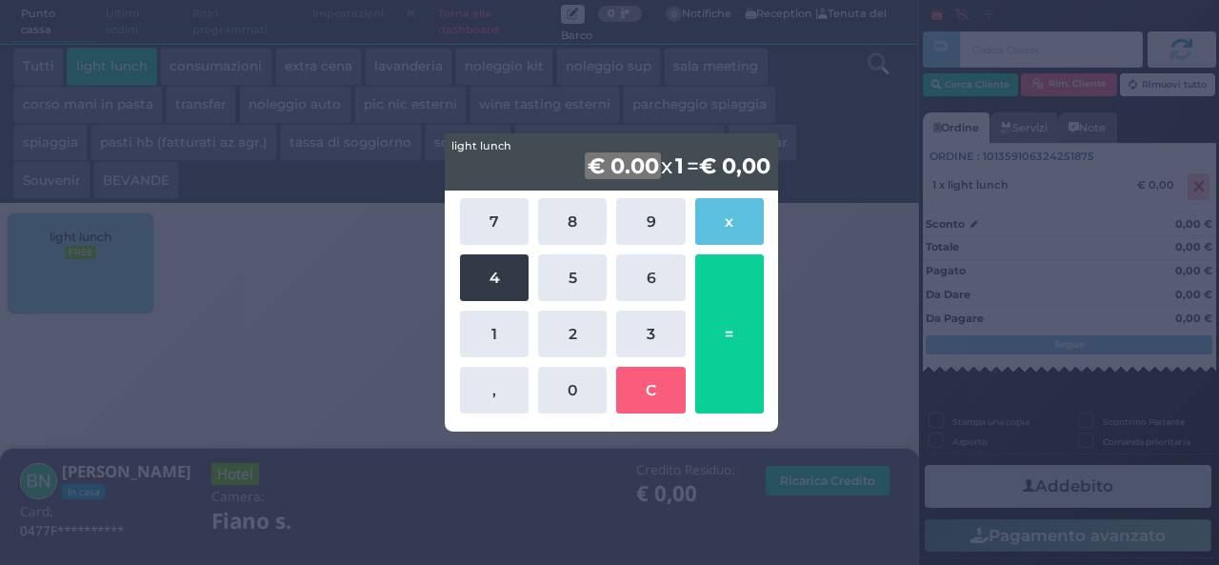
click at [493, 286] on button "4" at bounding box center [494, 277] width 69 height 47
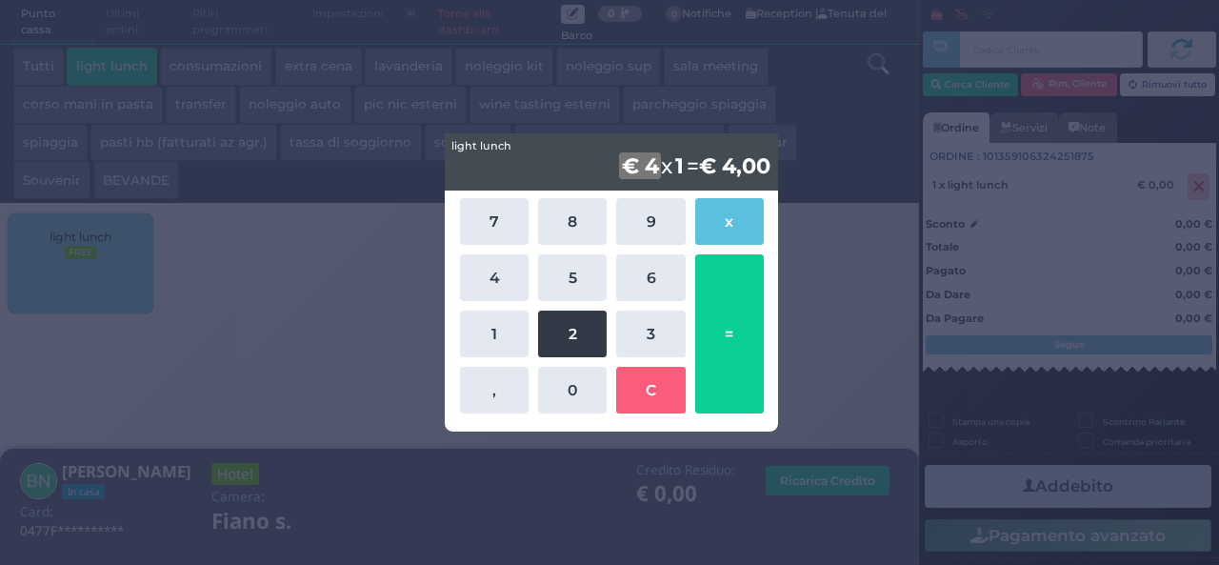
click at [558, 340] on button "2" at bounding box center [572, 333] width 69 height 47
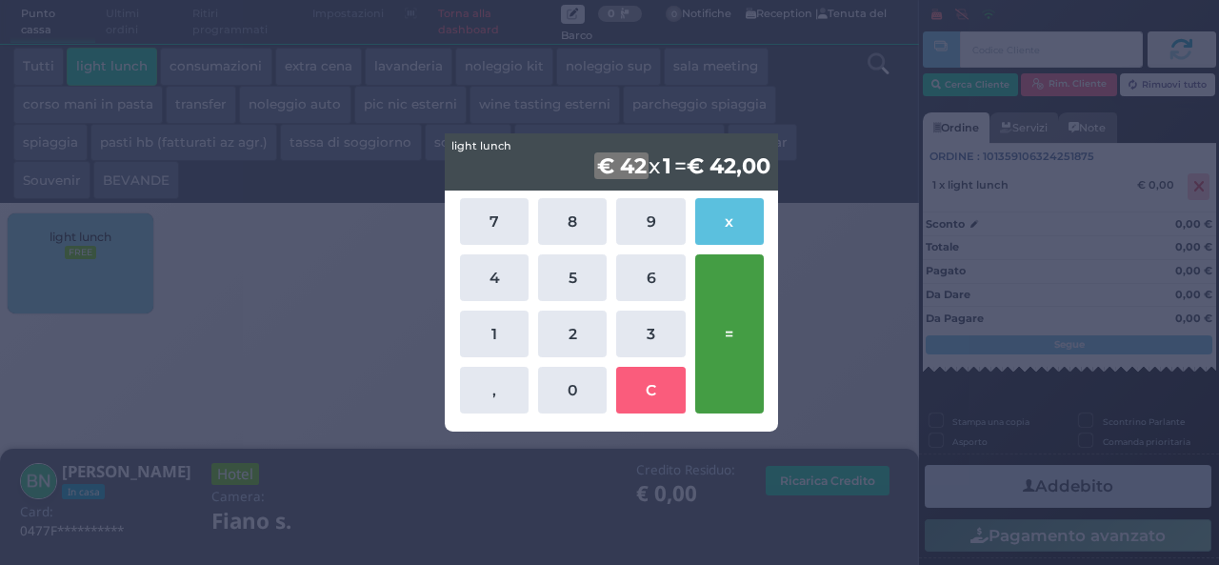
click at [726, 300] on button "=" at bounding box center [729, 333] width 69 height 159
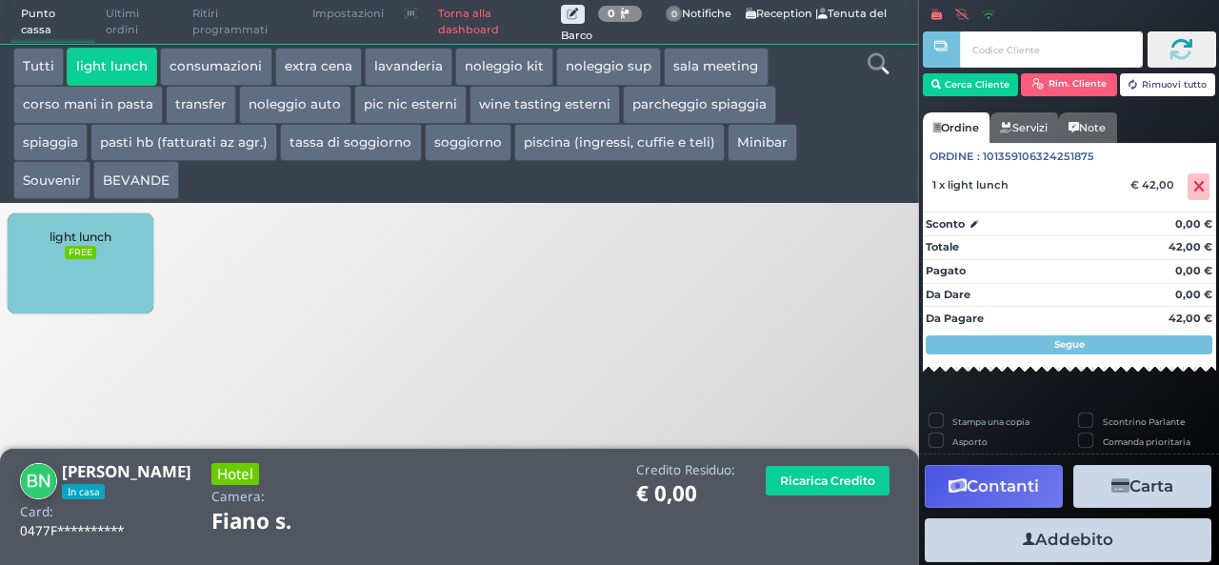
click at [1042, 540] on button "Addebito" at bounding box center [1068, 539] width 287 height 43
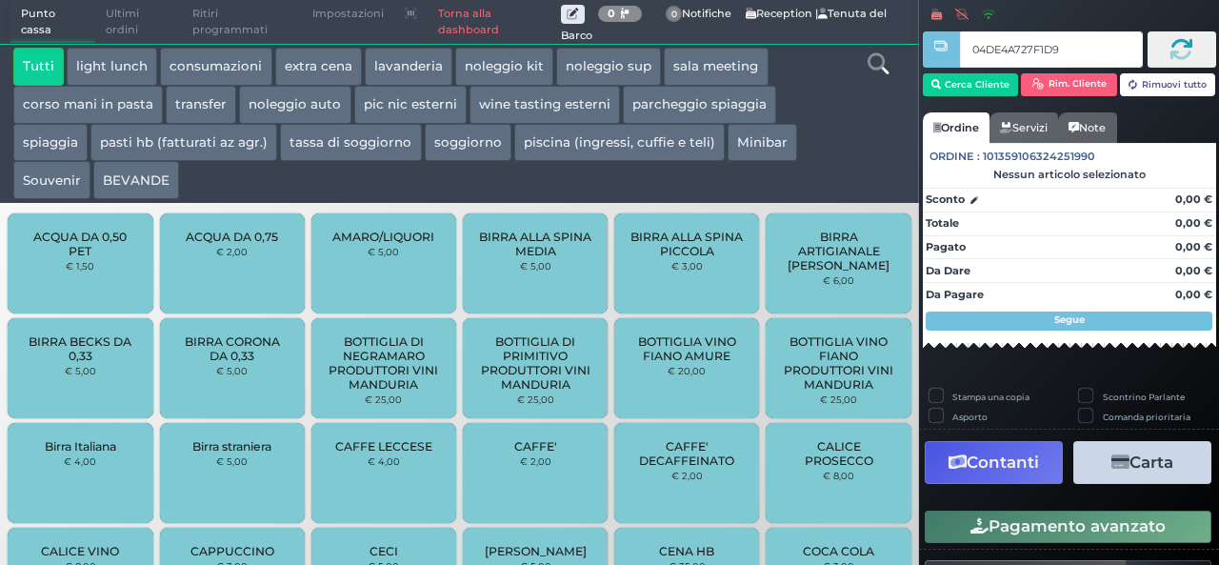
type input "04DE4A727F1D94"
